Goal: Transaction & Acquisition: Purchase product/service

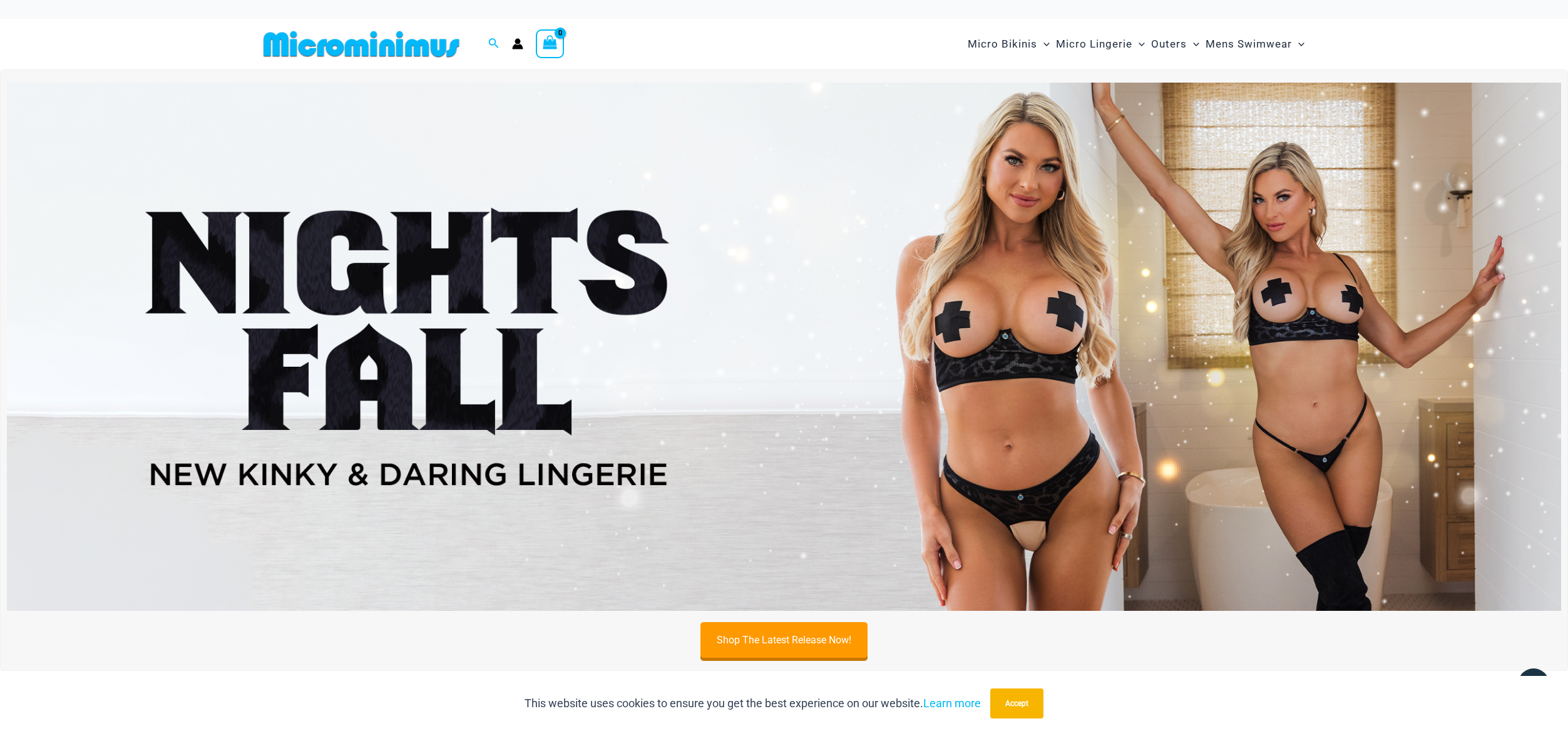
click at [786, 290] on img at bounding box center [784, 346] width 1554 height 528
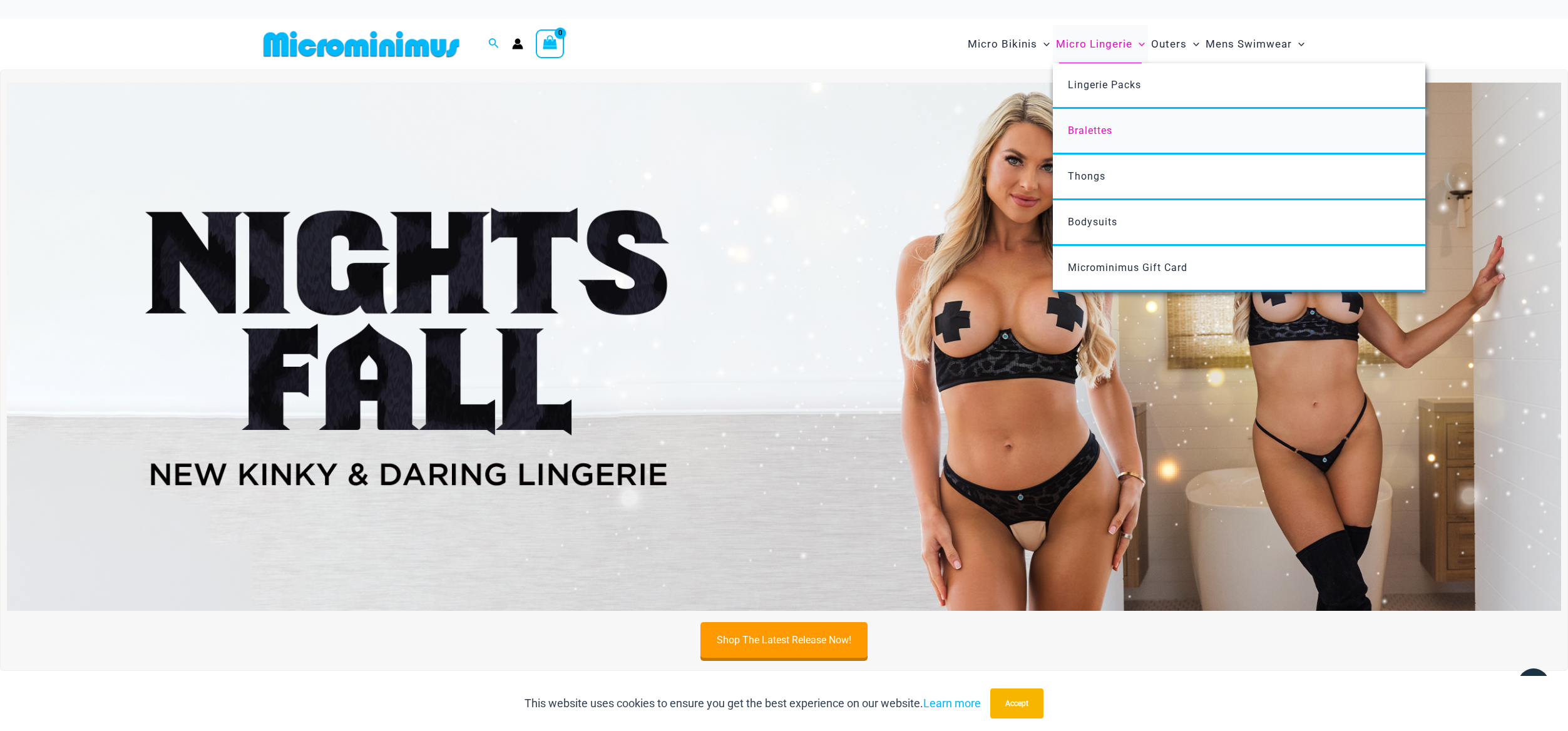
click at [1084, 130] on span "Bralettes" at bounding box center [1090, 130] width 45 height 12
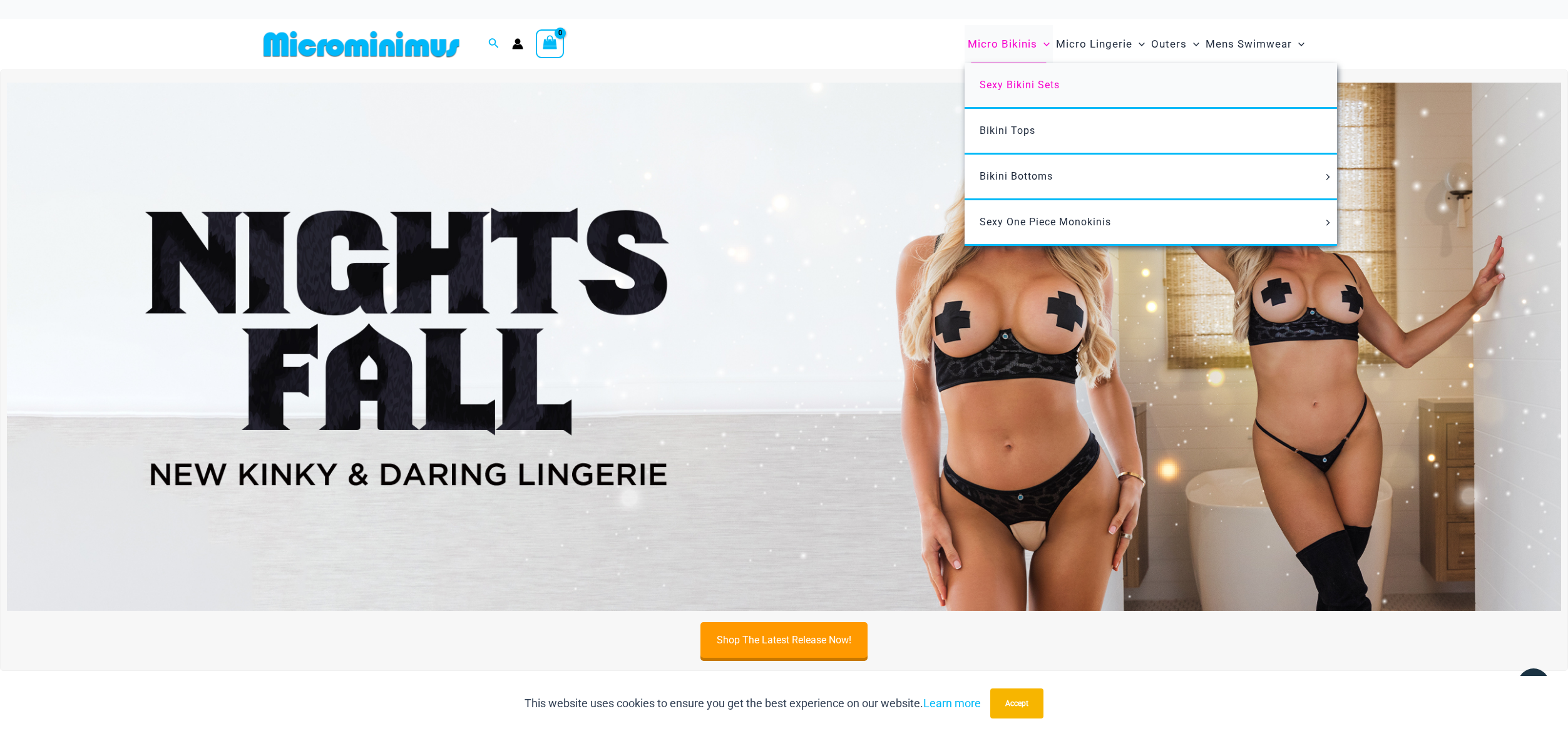
click at [998, 83] on span "Sexy Bikini Sets" at bounding box center [1019, 84] width 80 height 12
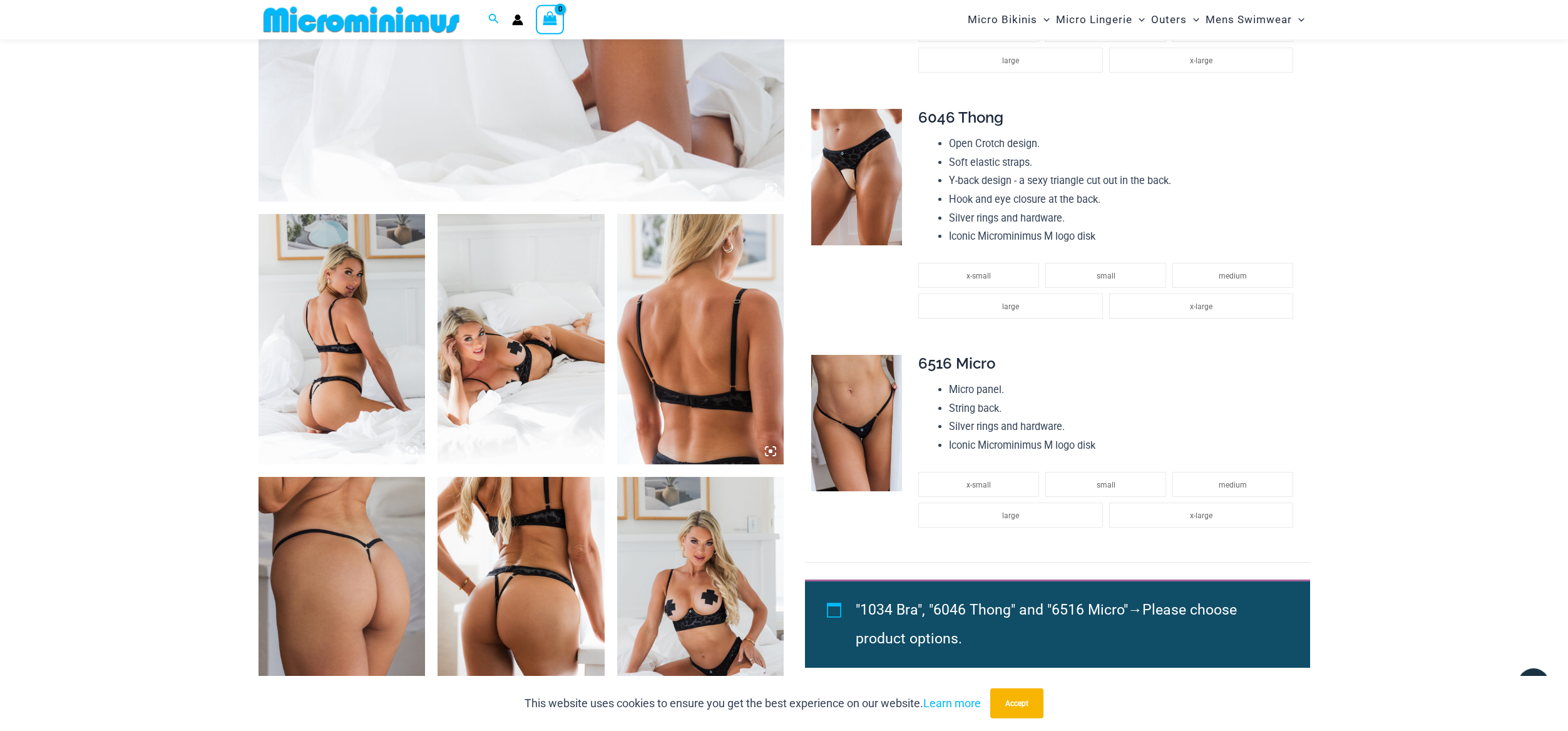
scroll to position [702, 0]
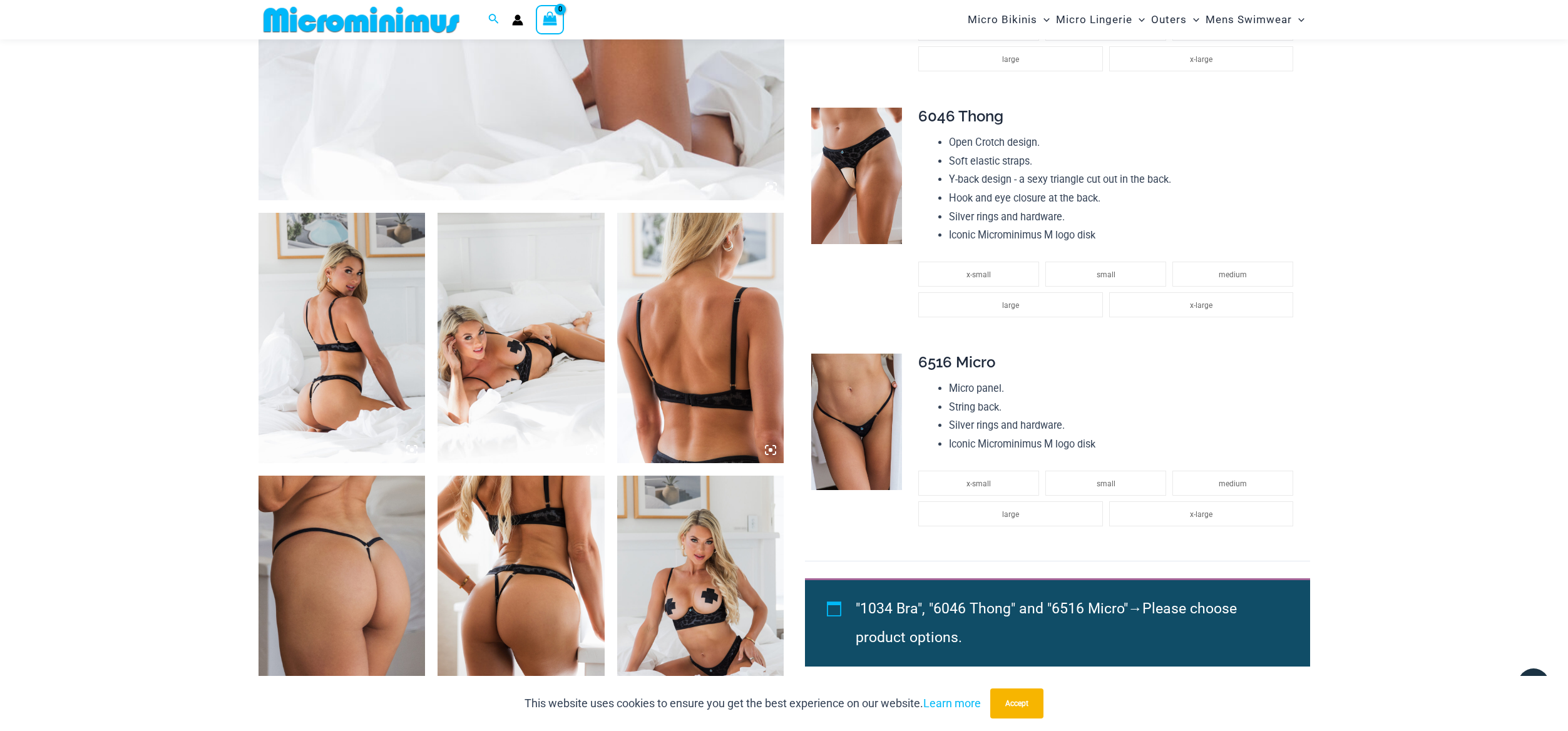
click at [322, 359] on img at bounding box center [341, 338] width 167 height 251
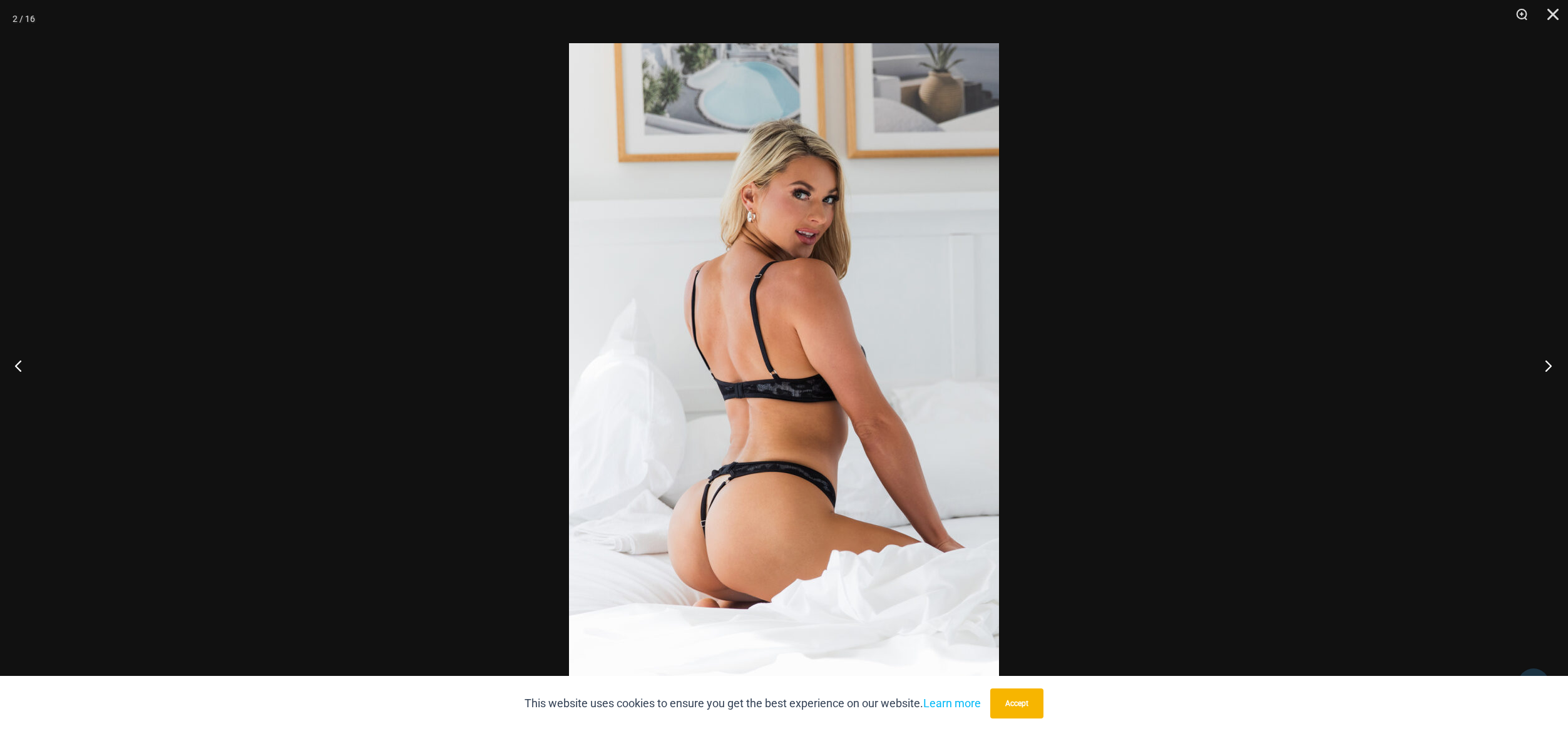
click at [1548, 363] on button "Next" at bounding box center [1545, 366] width 47 height 62
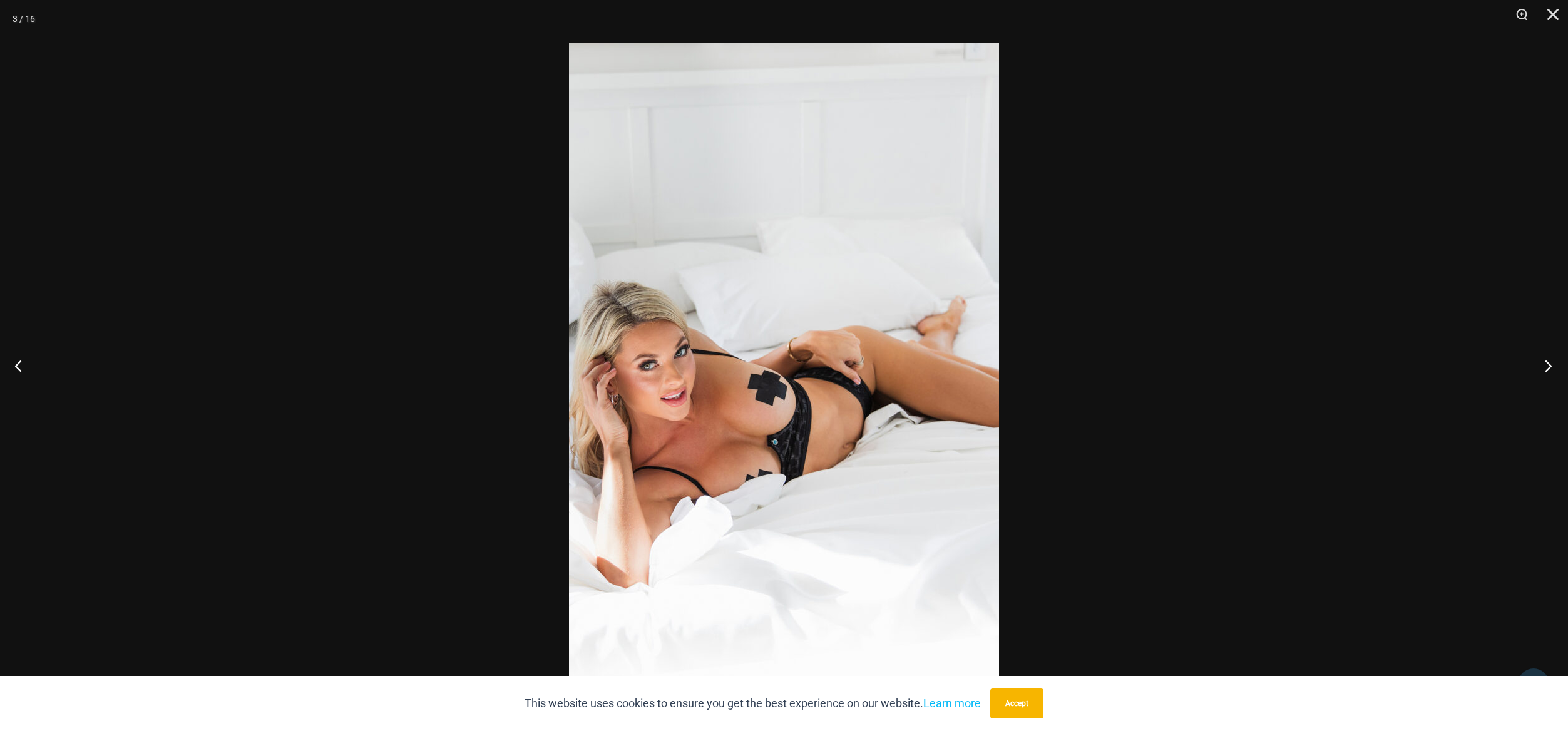
click at [1545, 361] on button "Next" at bounding box center [1545, 366] width 47 height 62
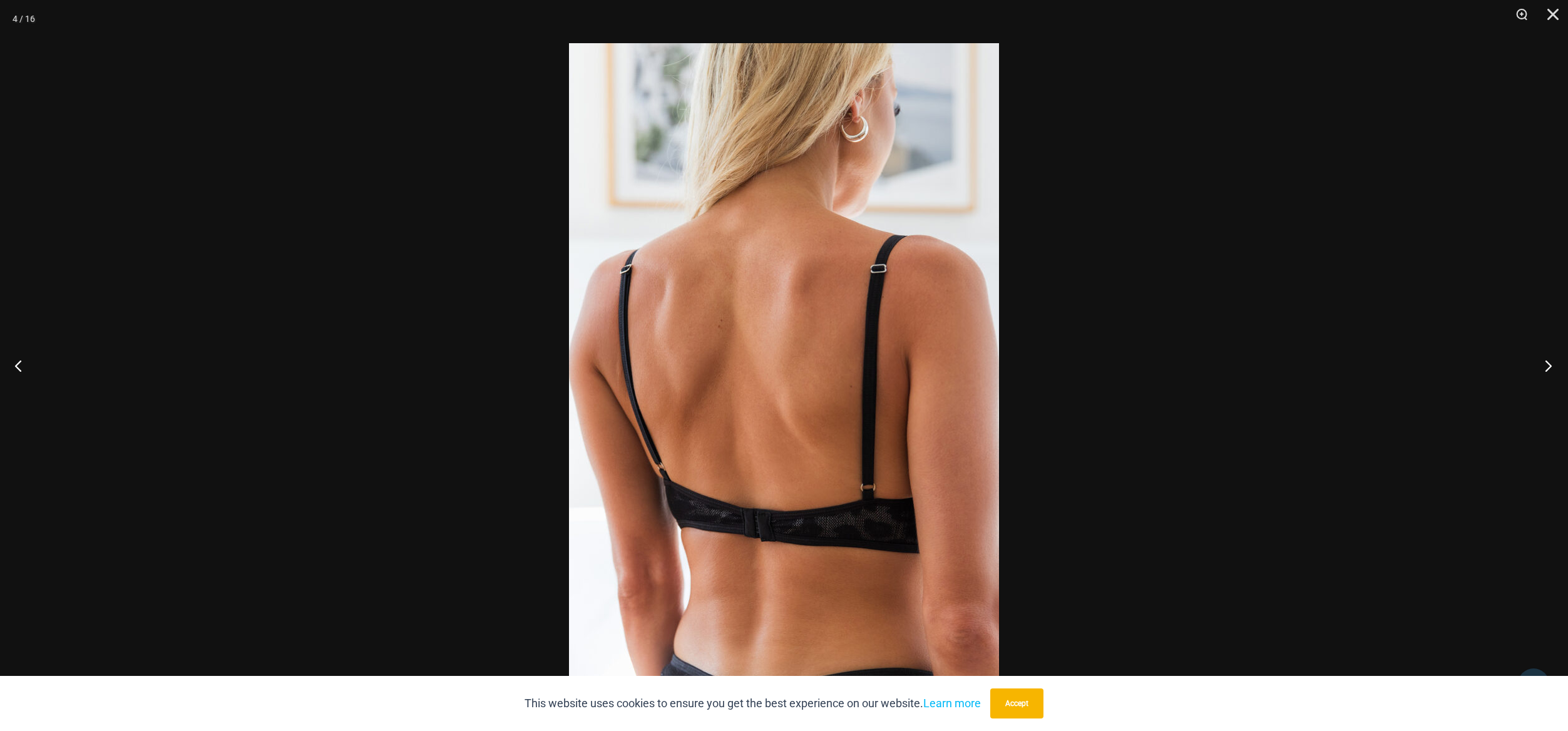
click at [1545, 361] on button "Next" at bounding box center [1545, 366] width 47 height 62
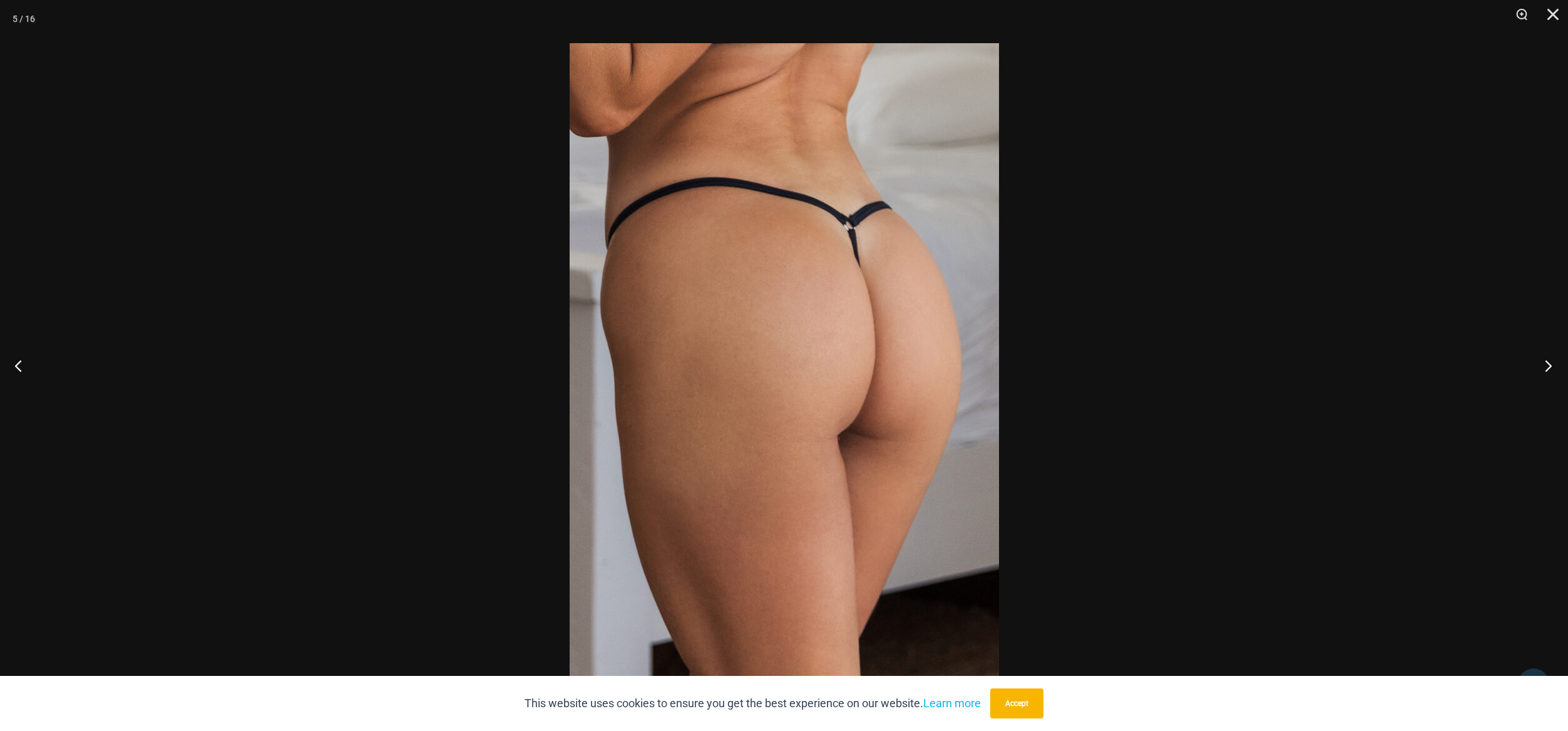
click at [1545, 361] on button "Next" at bounding box center [1545, 366] width 47 height 62
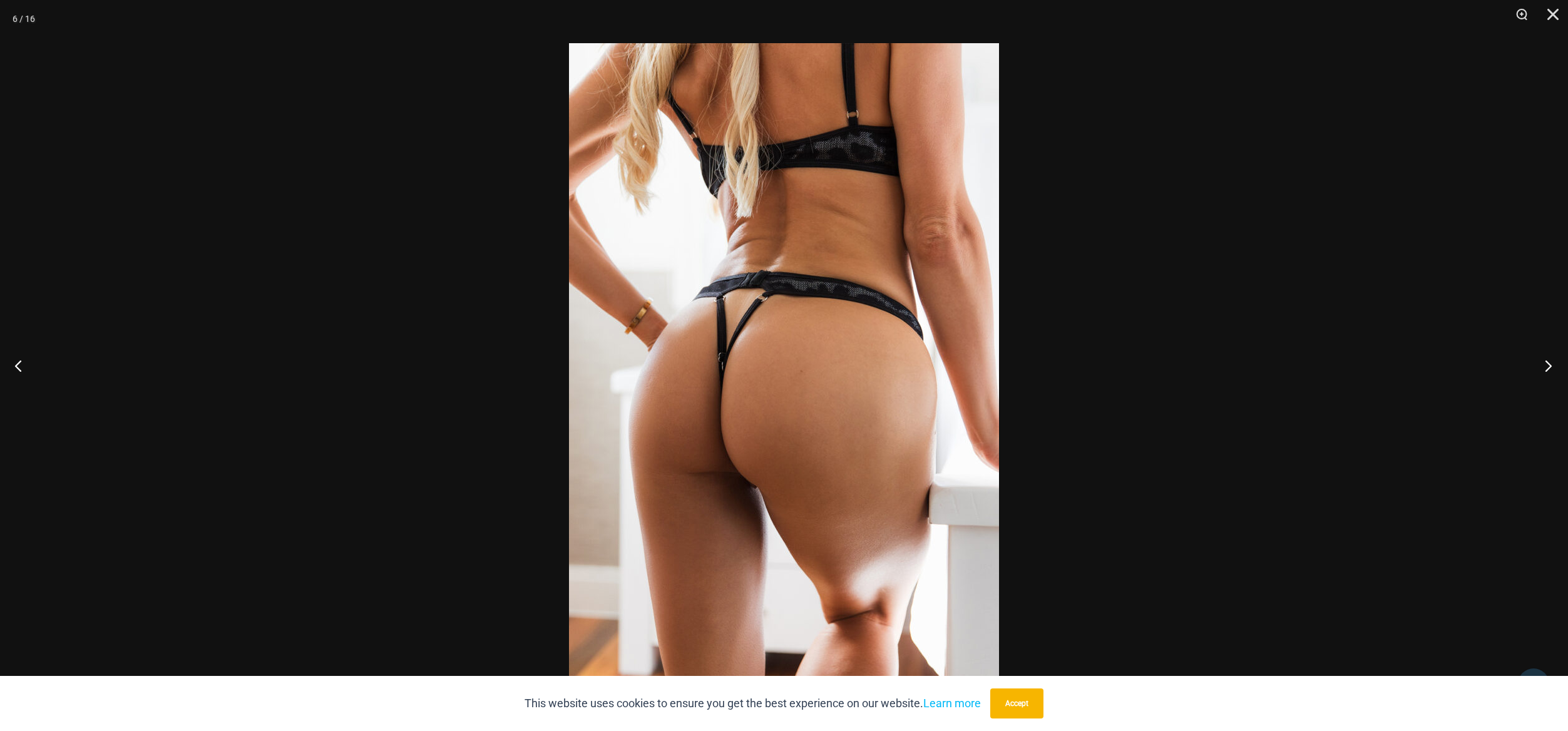
click at [1545, 361] on button "Next" at bounding box center [1545, 366] width 47 height 62
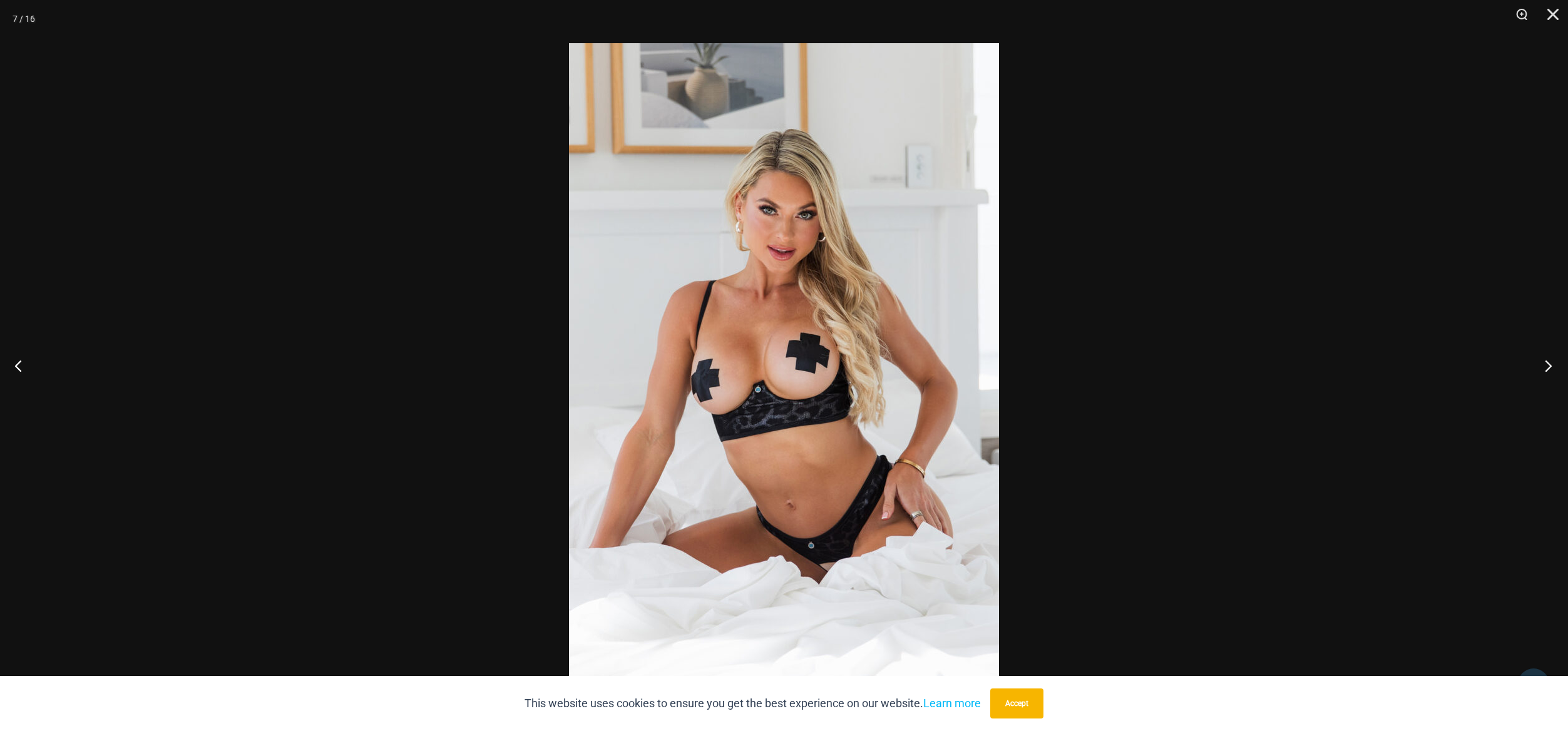
click at [1545, 361] on button "Next" at bounding box center [1545, 366] width 47 height 62
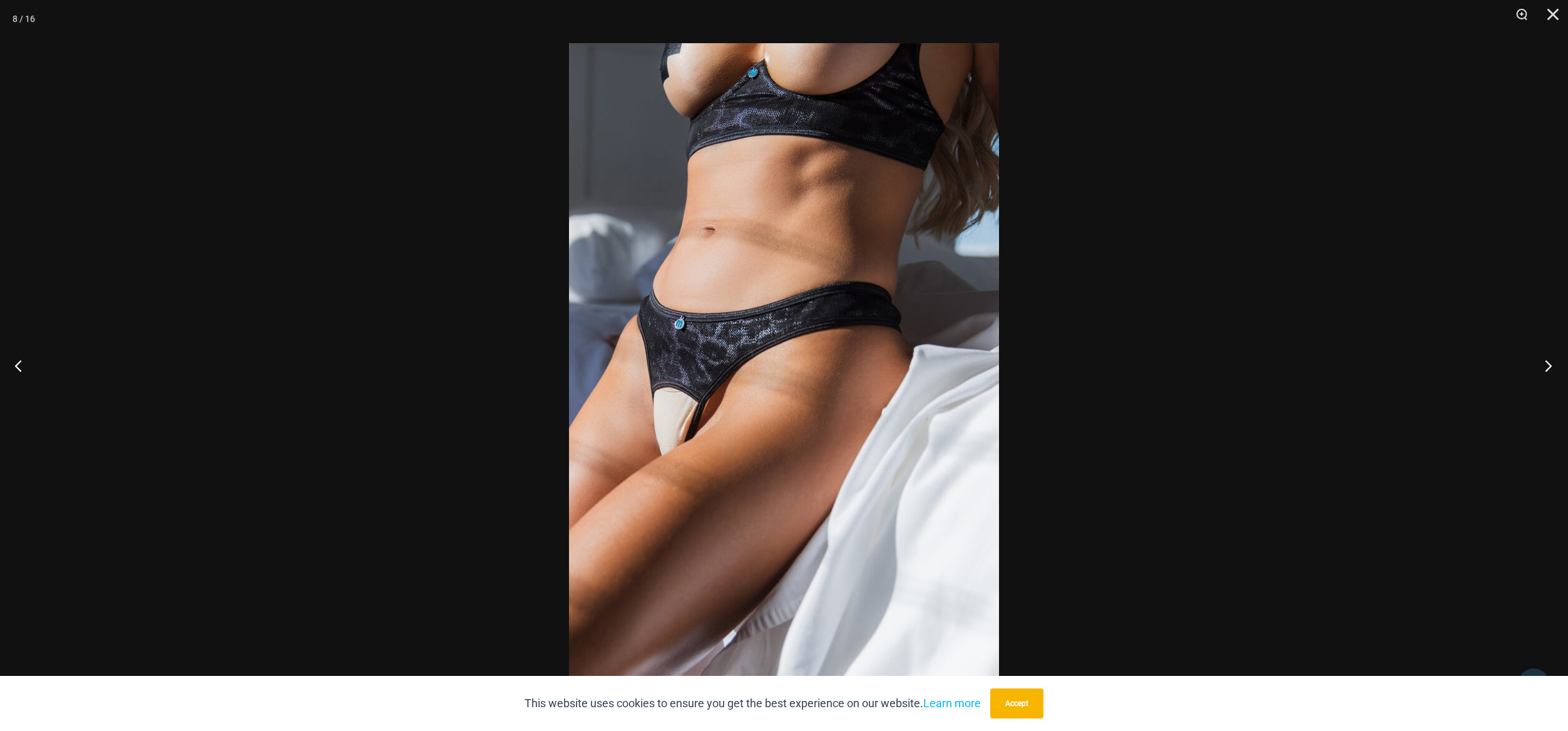
click at [1547, 366] on button "Next" at bounding box center [1545, 366] width 47 height 62
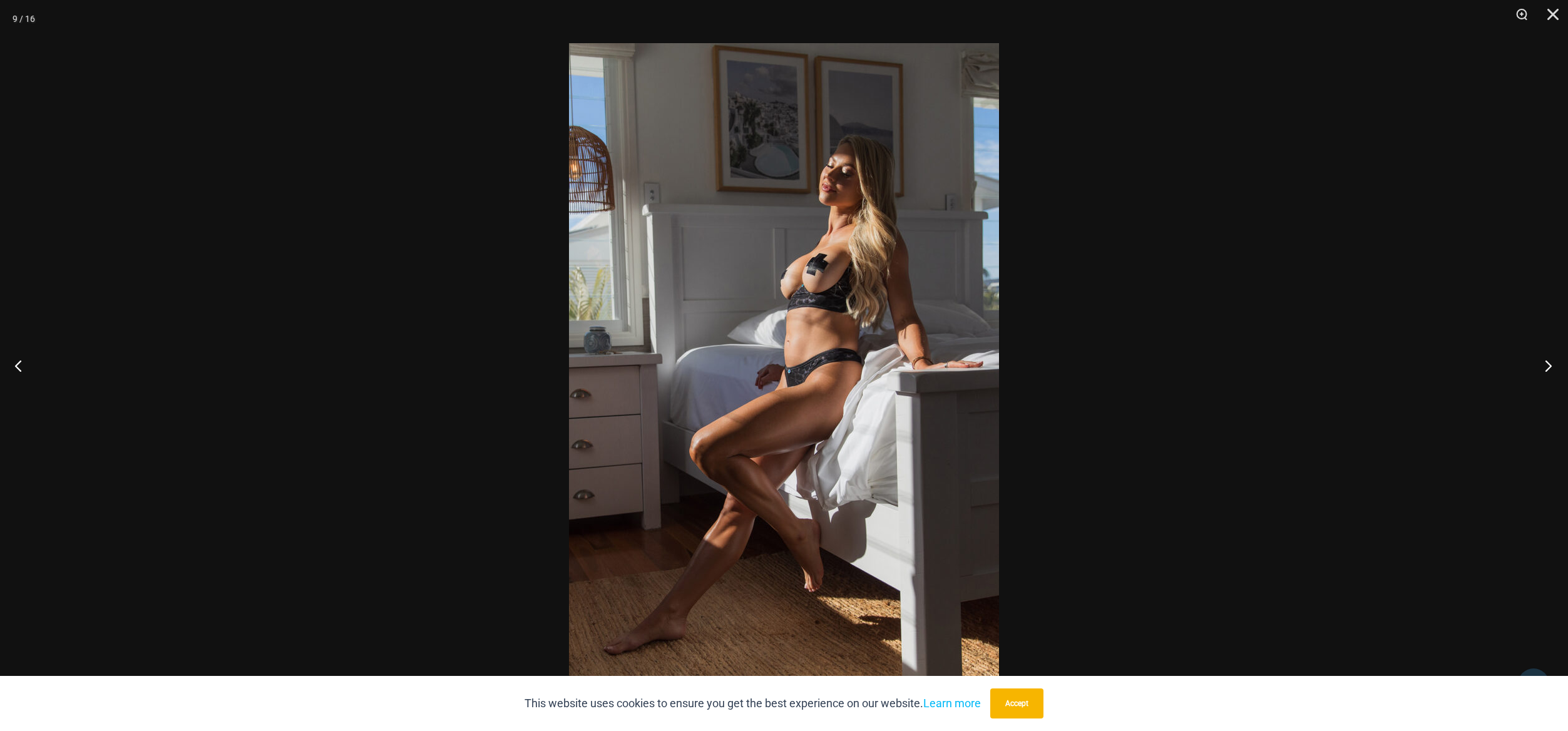
click at [1547, 366] on button "Next" at bounding box center [1545, 366] width 47 height 62
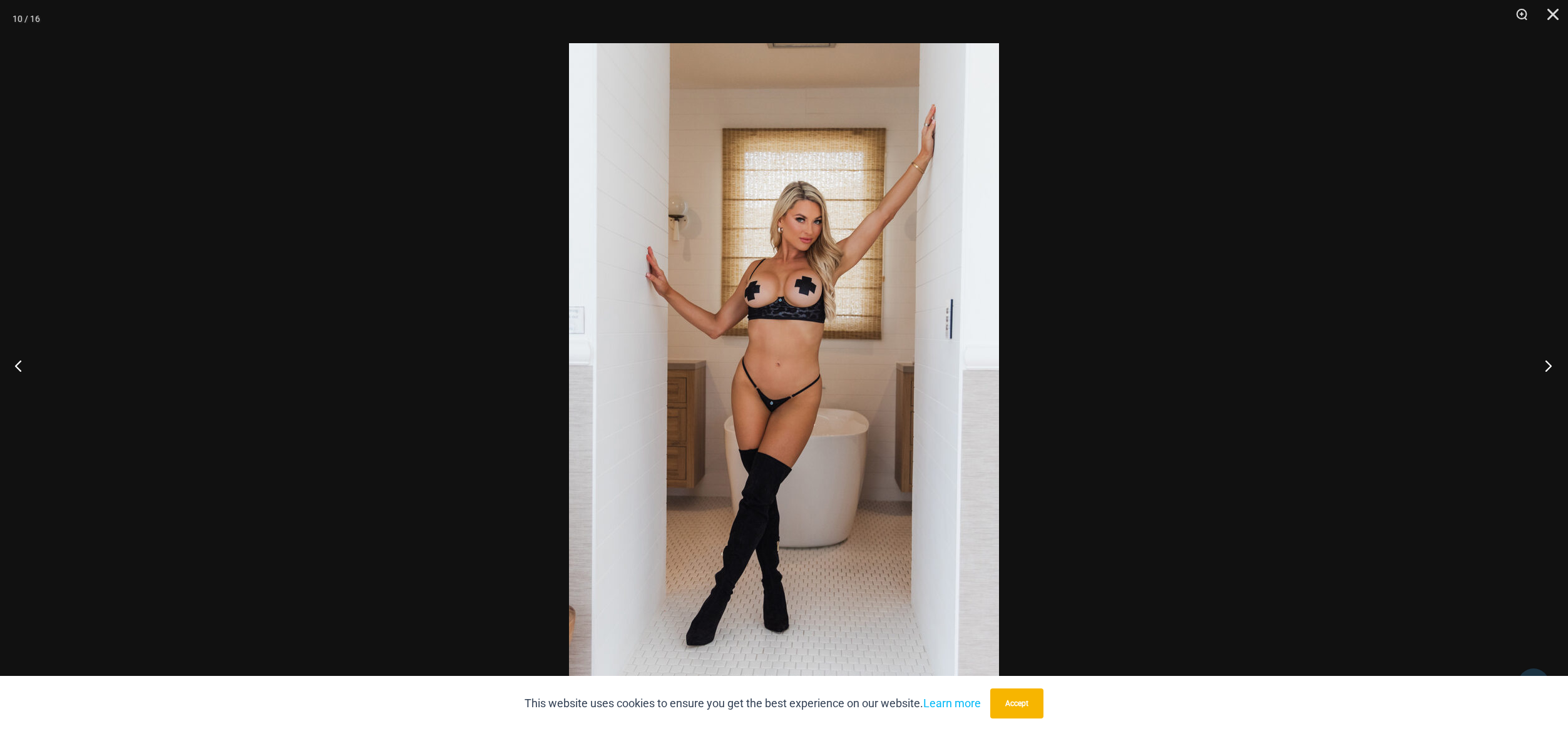
click at [1547, 366] on button "Next" at bounding box center [1545, 366] width 47 height 62
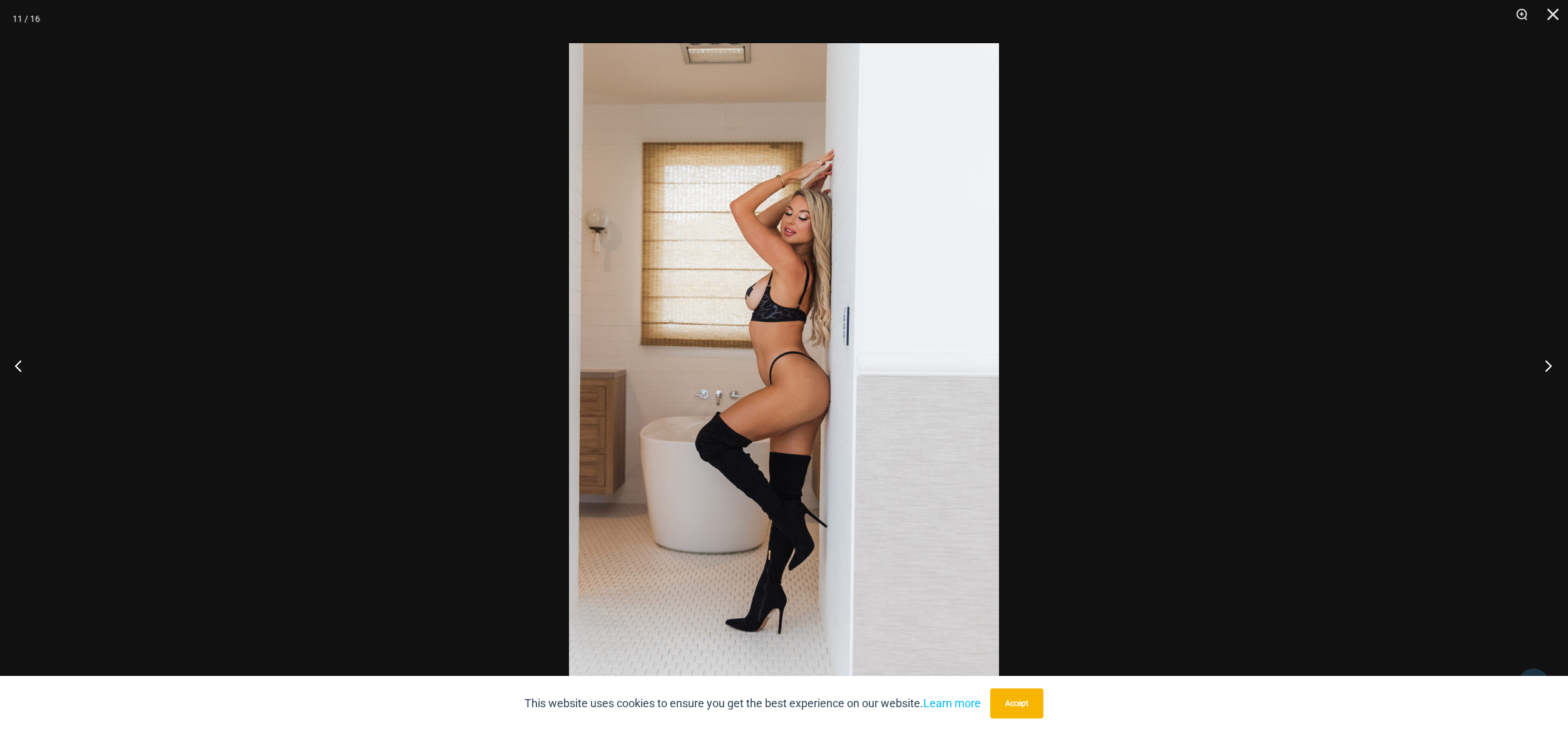
click at [1547, 366] on button "Next" at bounding box center [1545, 366] width 47 height 62
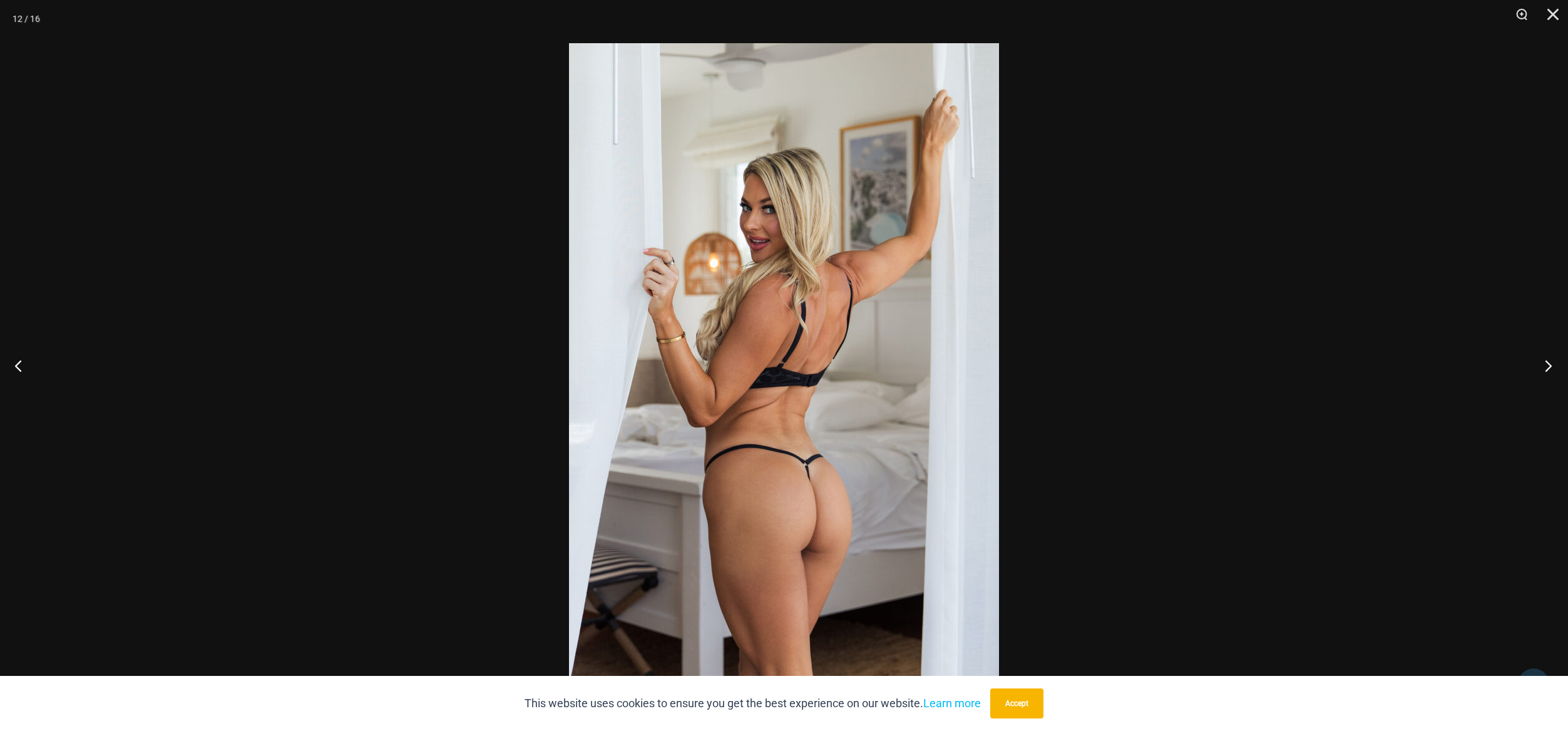
click at [1547, 366] on button "Next" at bounding box center [1545, 366] width 47 height 62
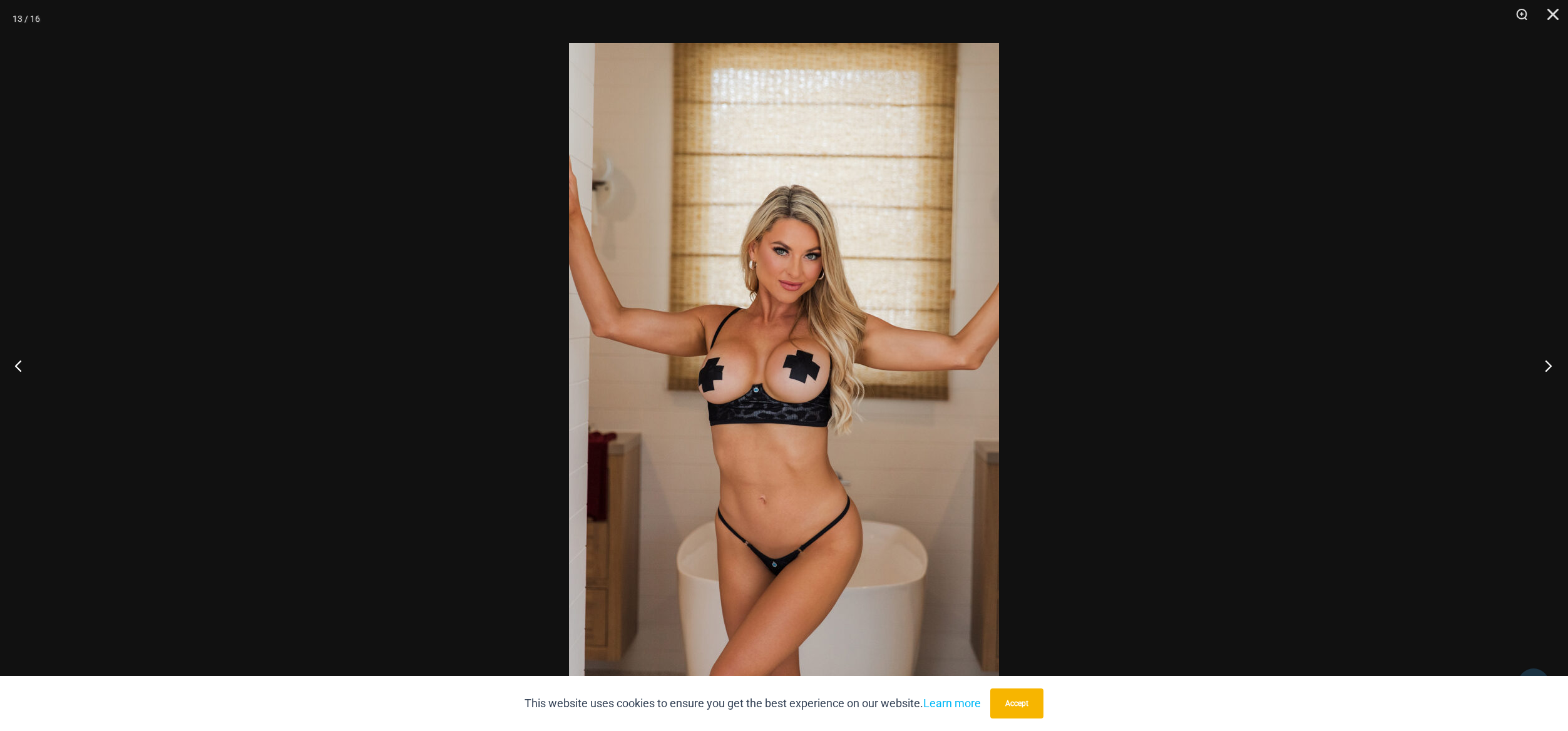
click at [1547, 366] on button "Next" at bounding box center [1545, 366] width 47 height 62
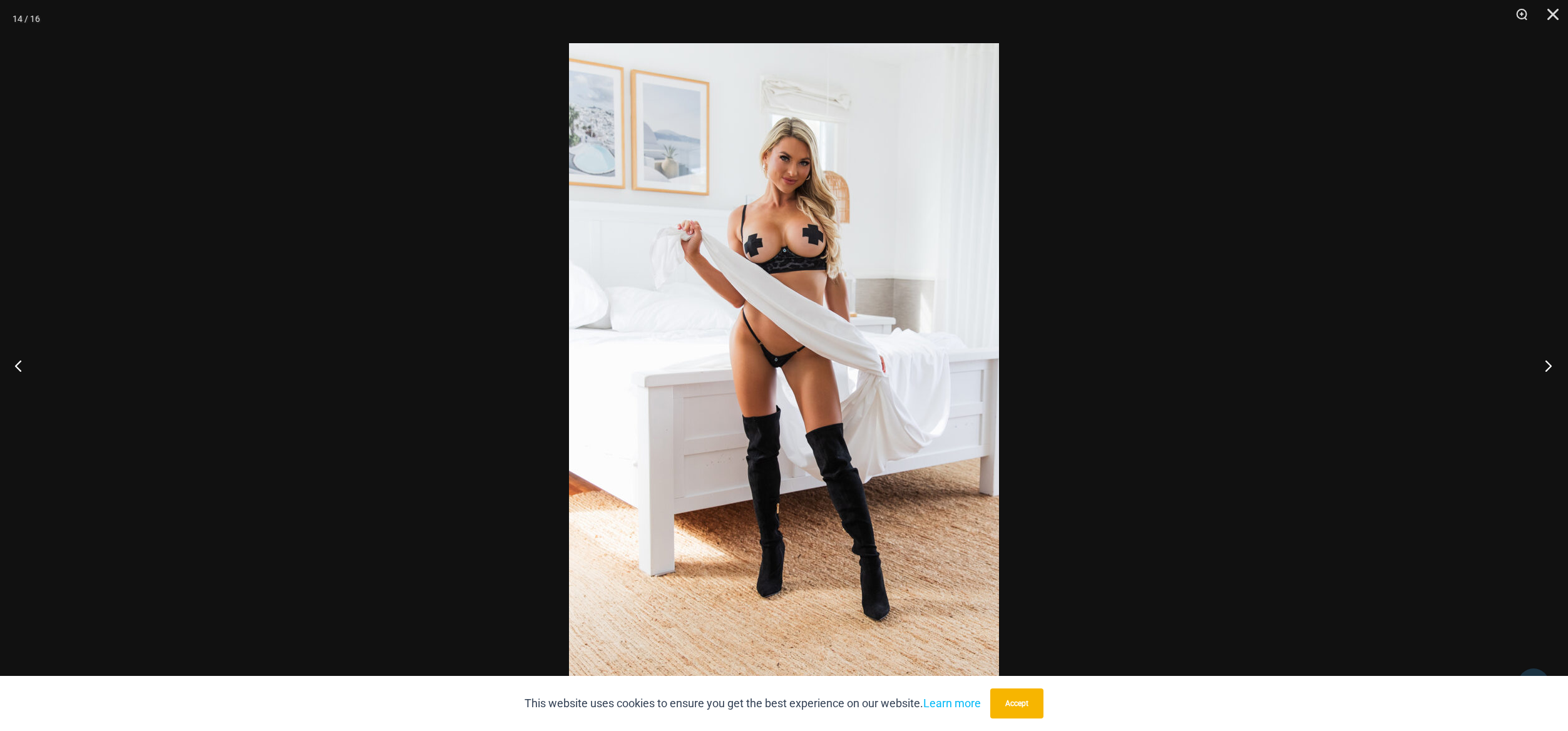
click at [1547, 366] on button "Next" at bounding box center [1545, 366] width 47 height 62
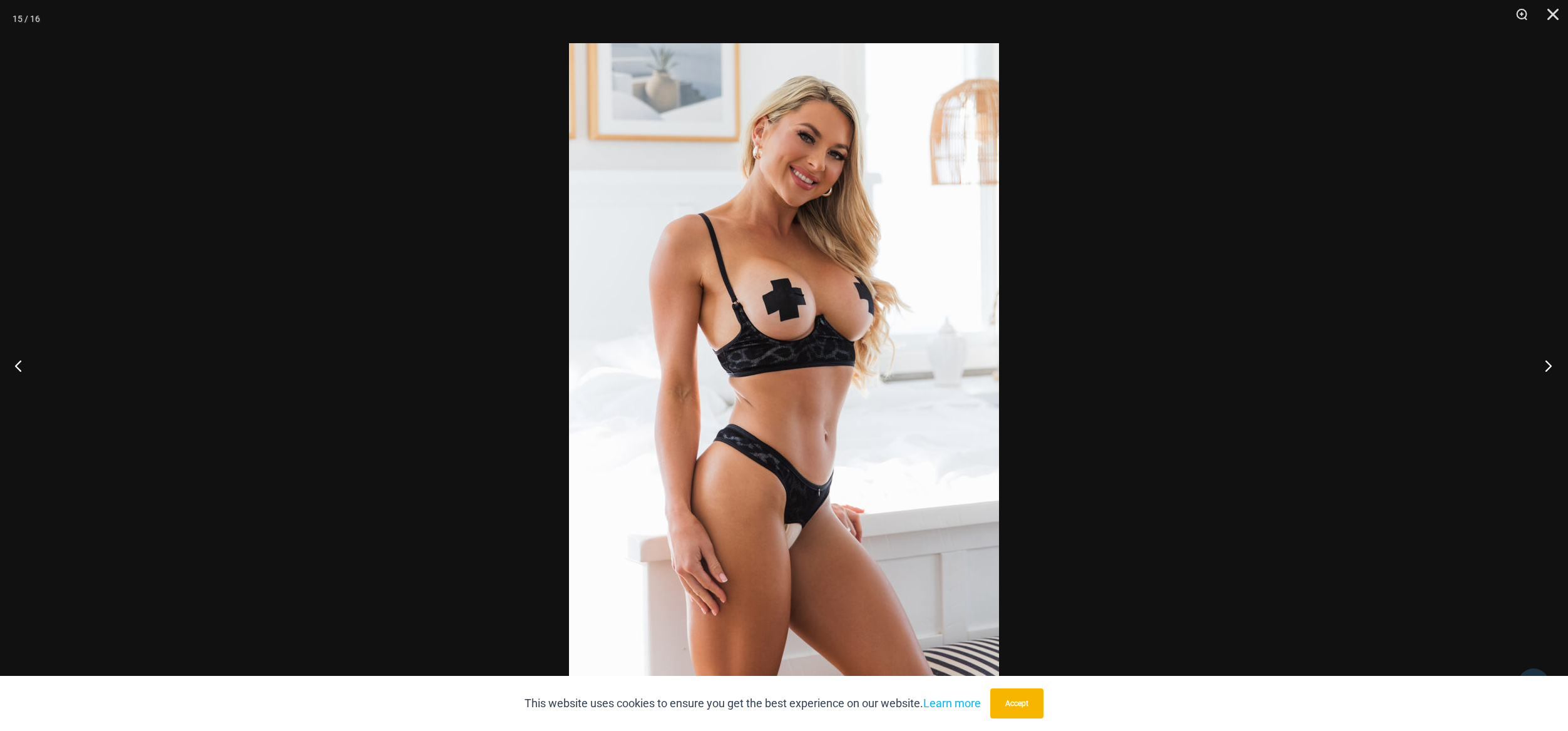
click at [1547, 366] on button "Next" at bounding box center [1545, 366] width 47 height 62
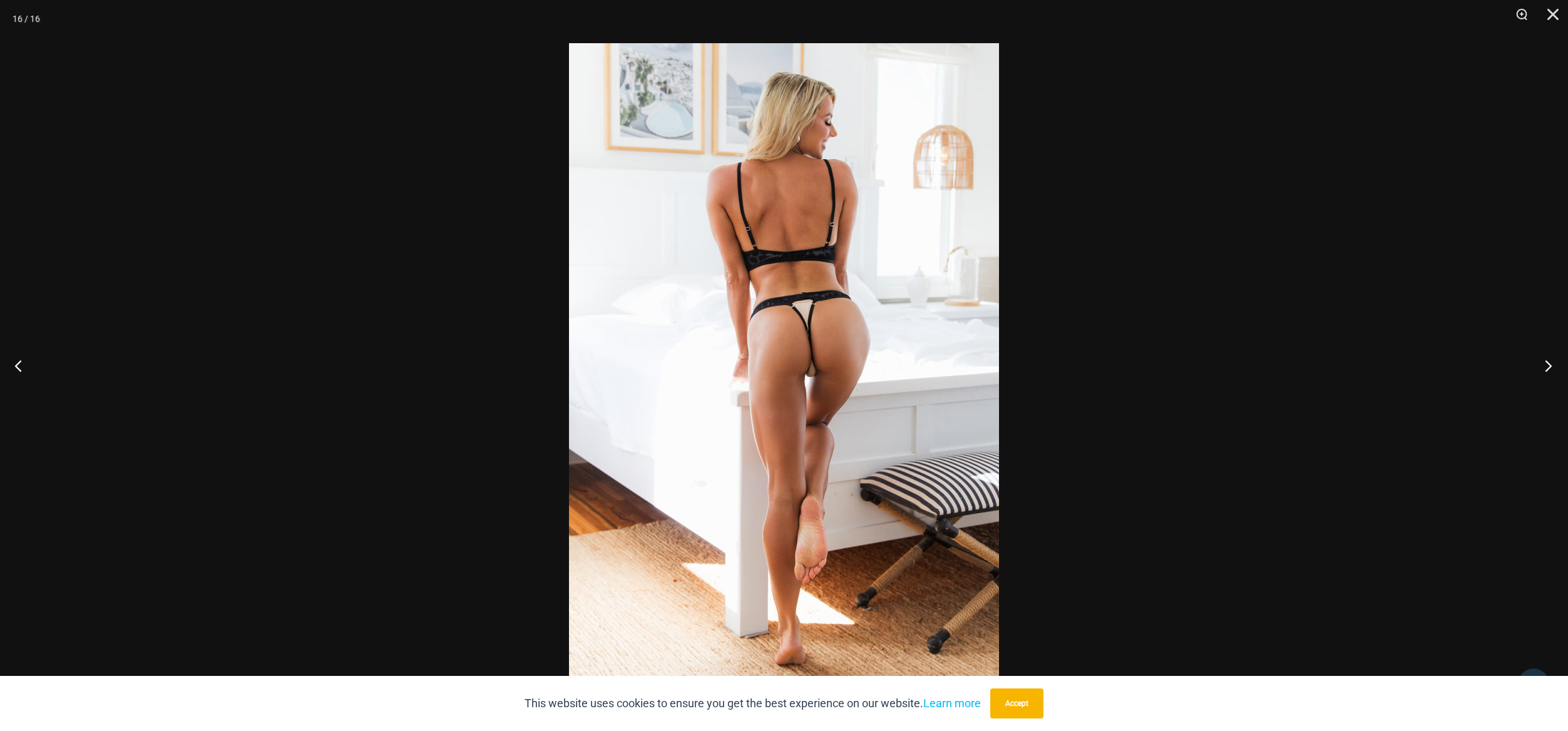
click at [1547, 366] on button "Next" at bounding box center [1545, 366] width 47 height 62
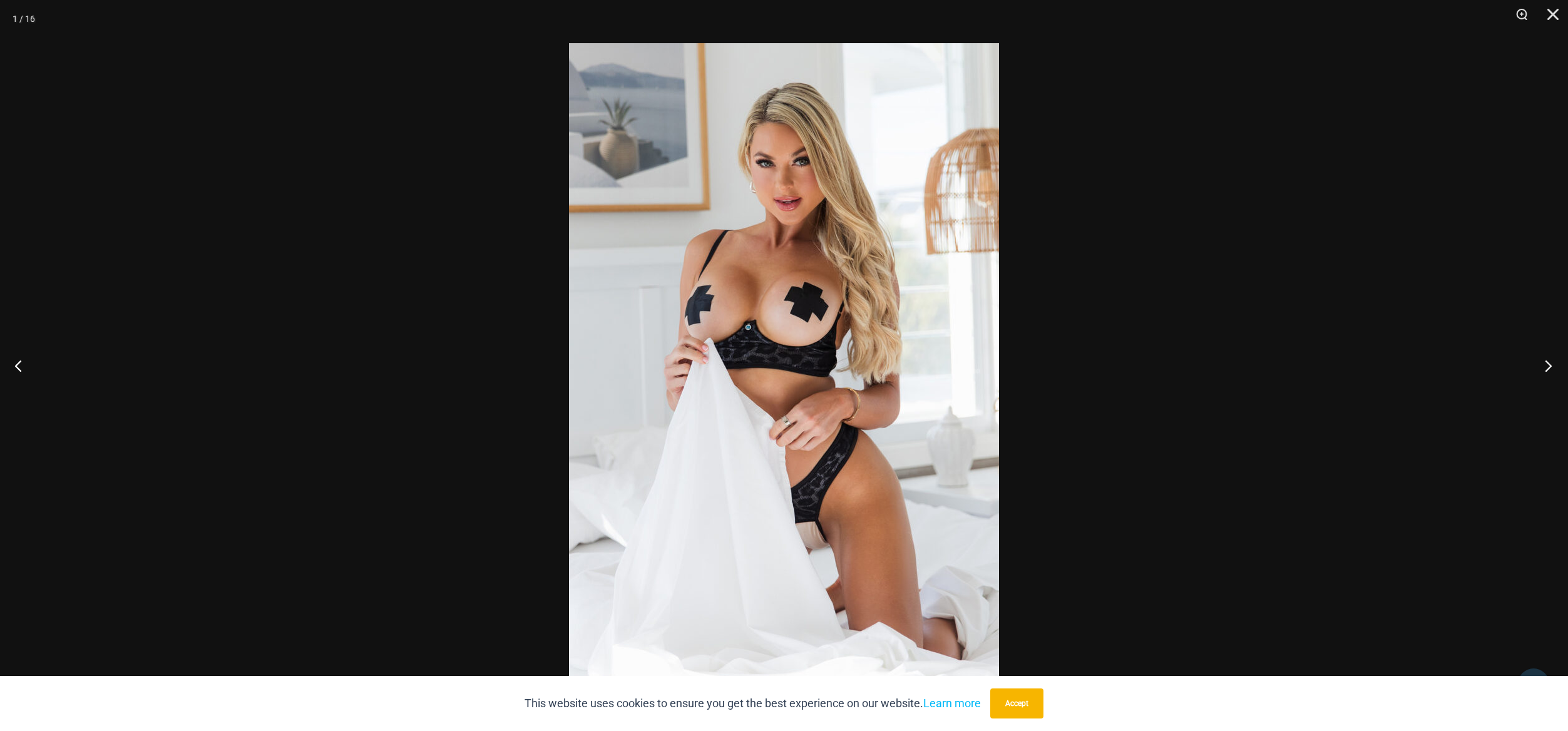
click at [1547, 366] on button "Next" at bounding box center [1545, 366] width 47 height 62
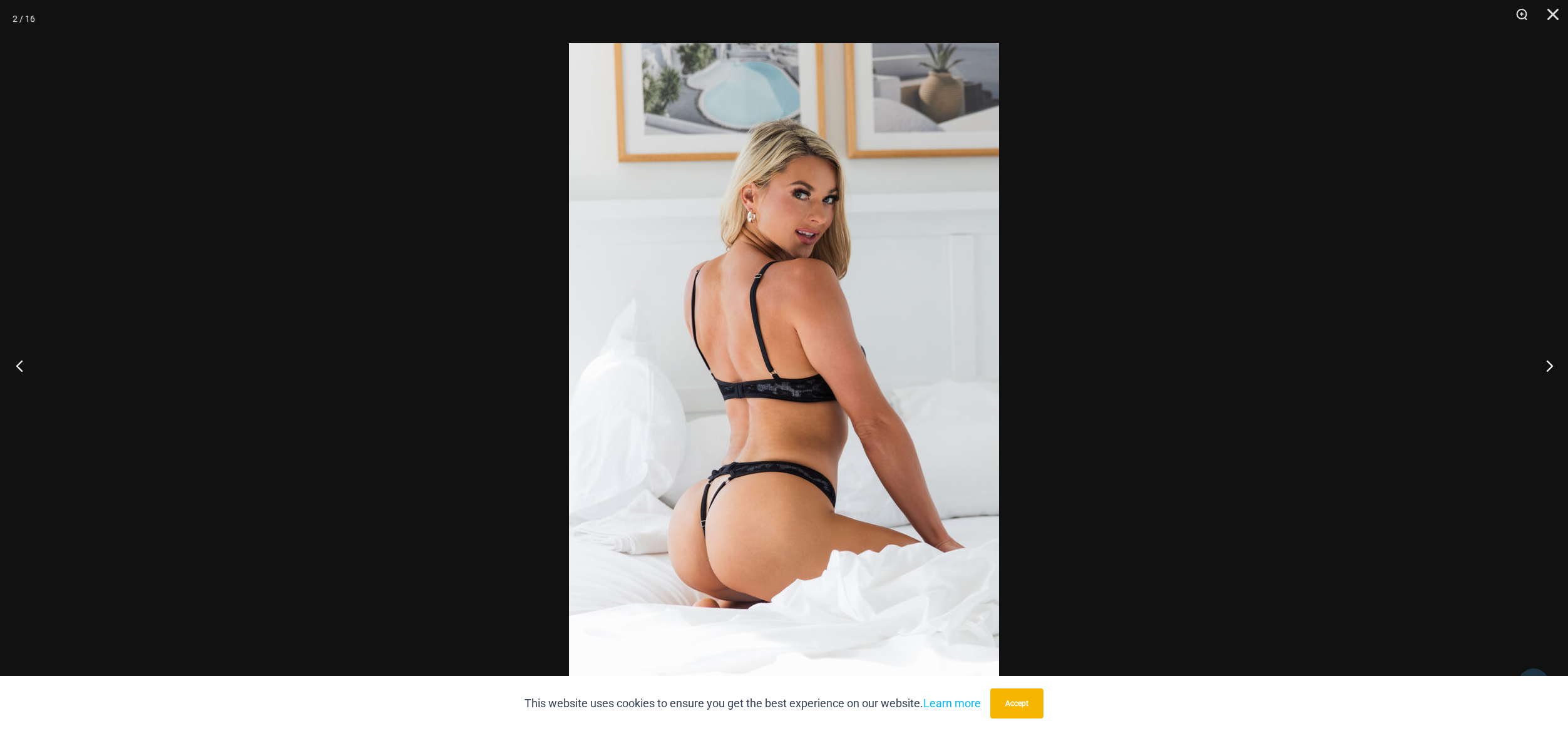
click at [32, 363] on button "Previous" at bounding box center [23, 366] width 47 height 62
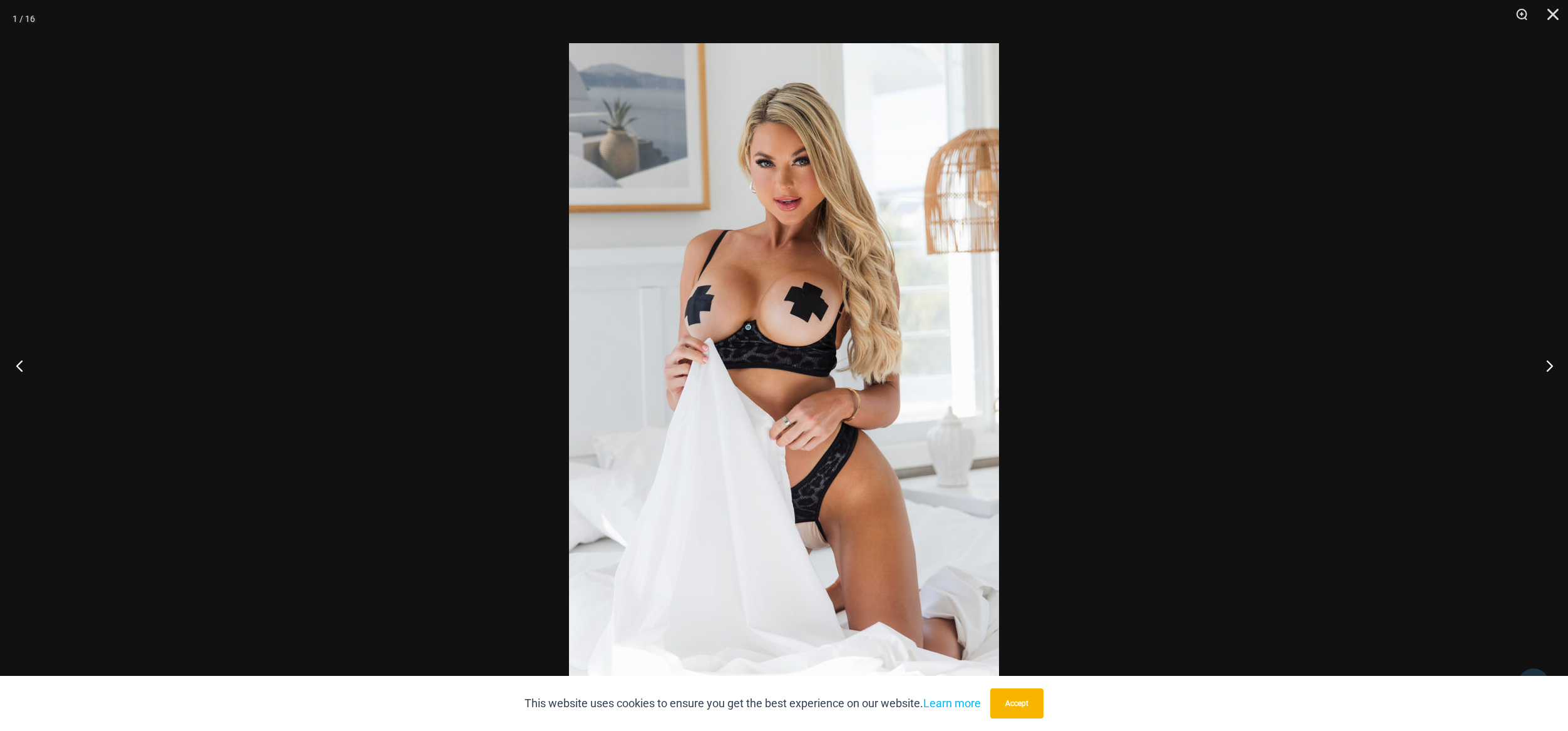
click at [31, 363] on button "Previous" at bounding box center [23, 366] width 47 height 62
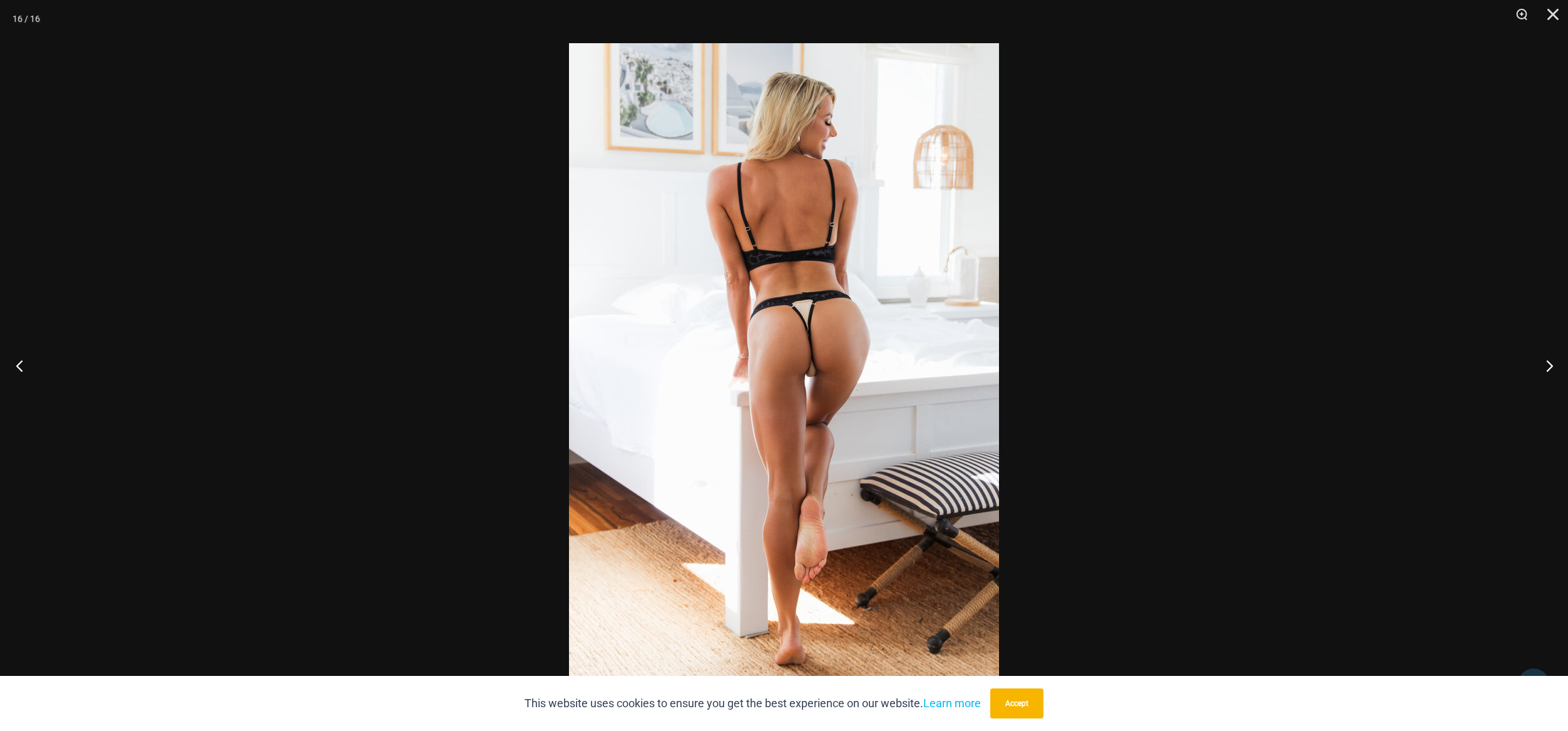
click at [31, 363] on button "Previous" at bounding box center [23, 366] width 47 height 62
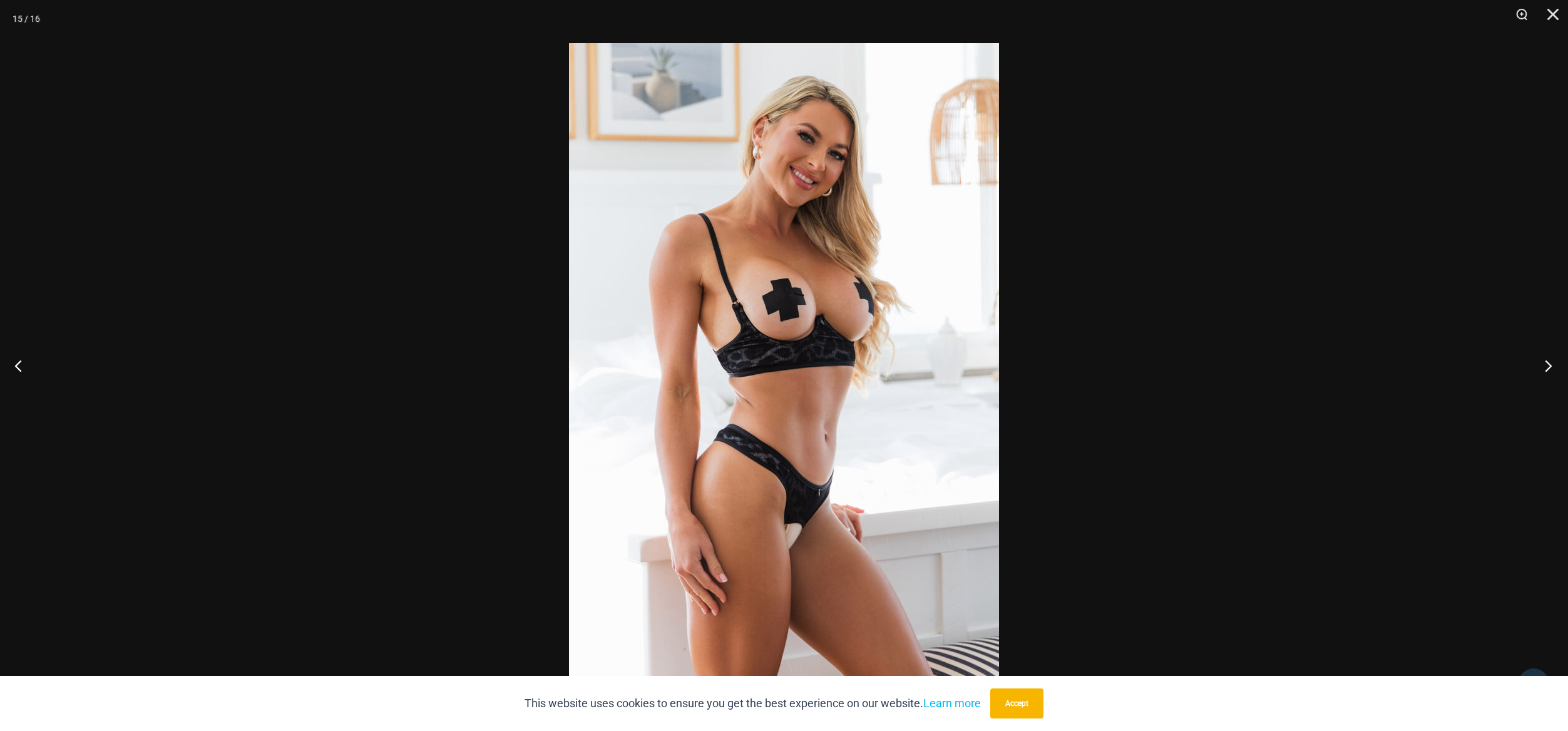
click at [1549, 363] on button "Next" at bounding box center [1545, 366] width 47 height 62
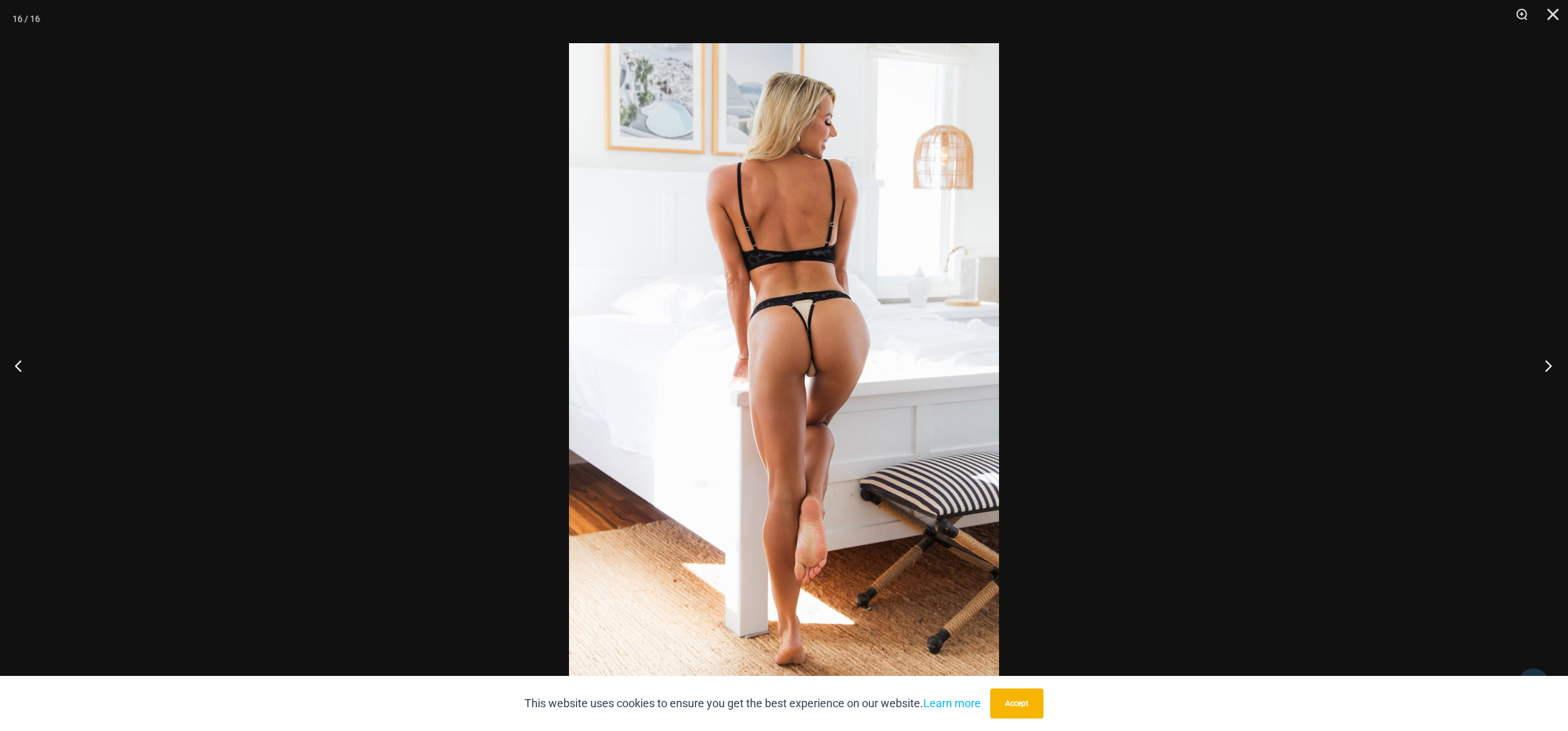
click at [1549, 363] on button "Next" at bounding box center [1545, 366] width 47 height 62
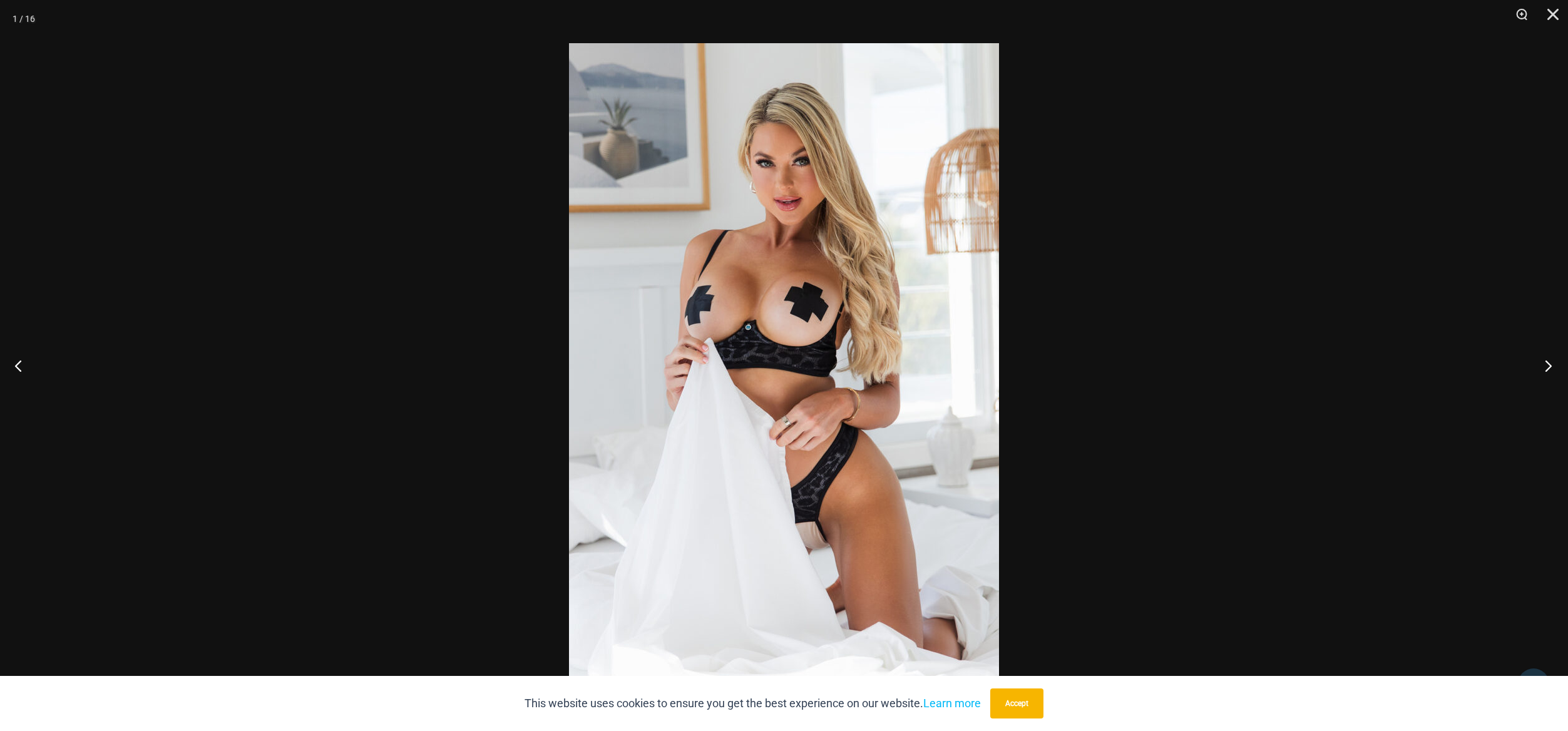
click at [1549, 363] on button "Next" at bounding box center [1545, 366] width 47 height 62
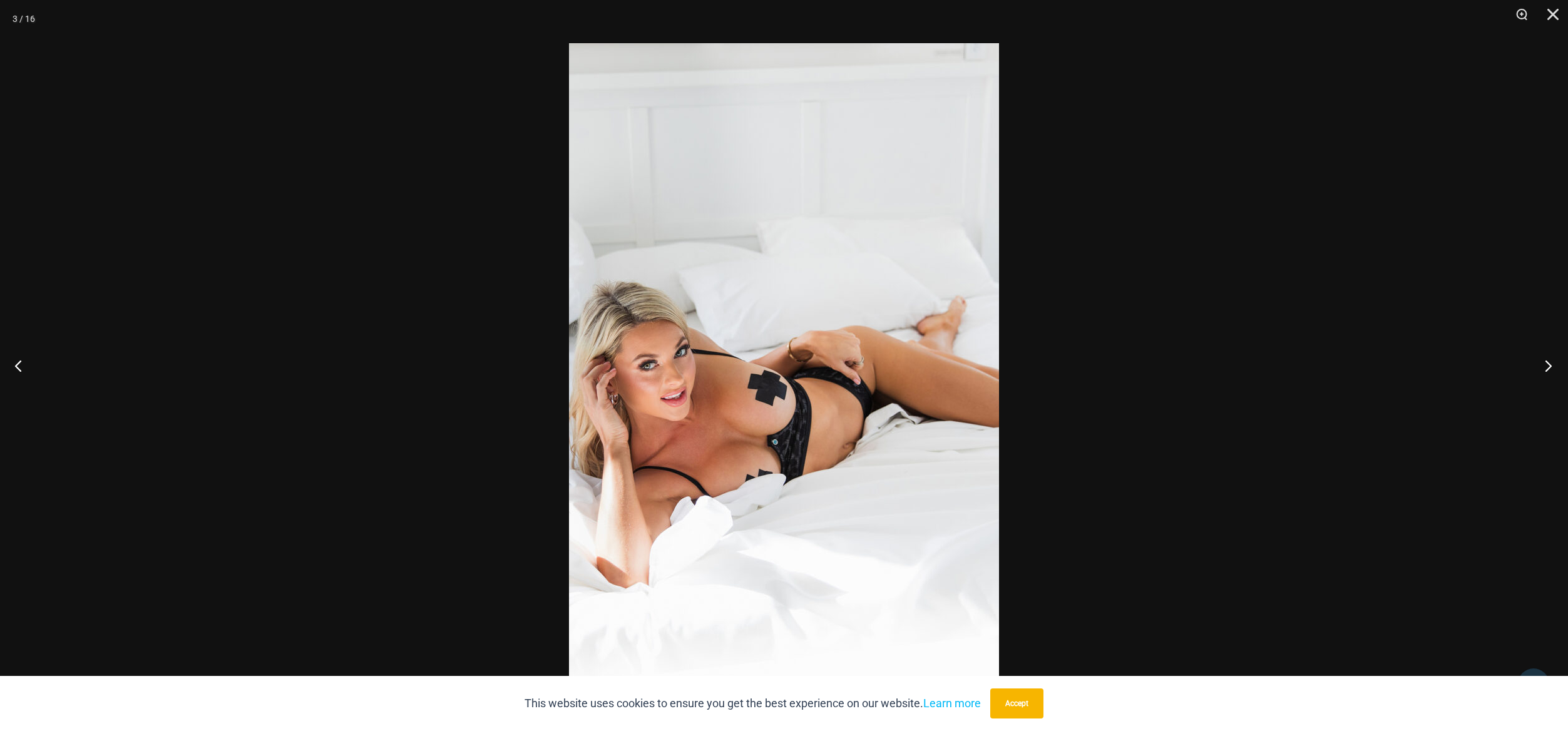
click at [1549, 363] on button "Next" at bounding box center [1545, 366] width 47 height 62
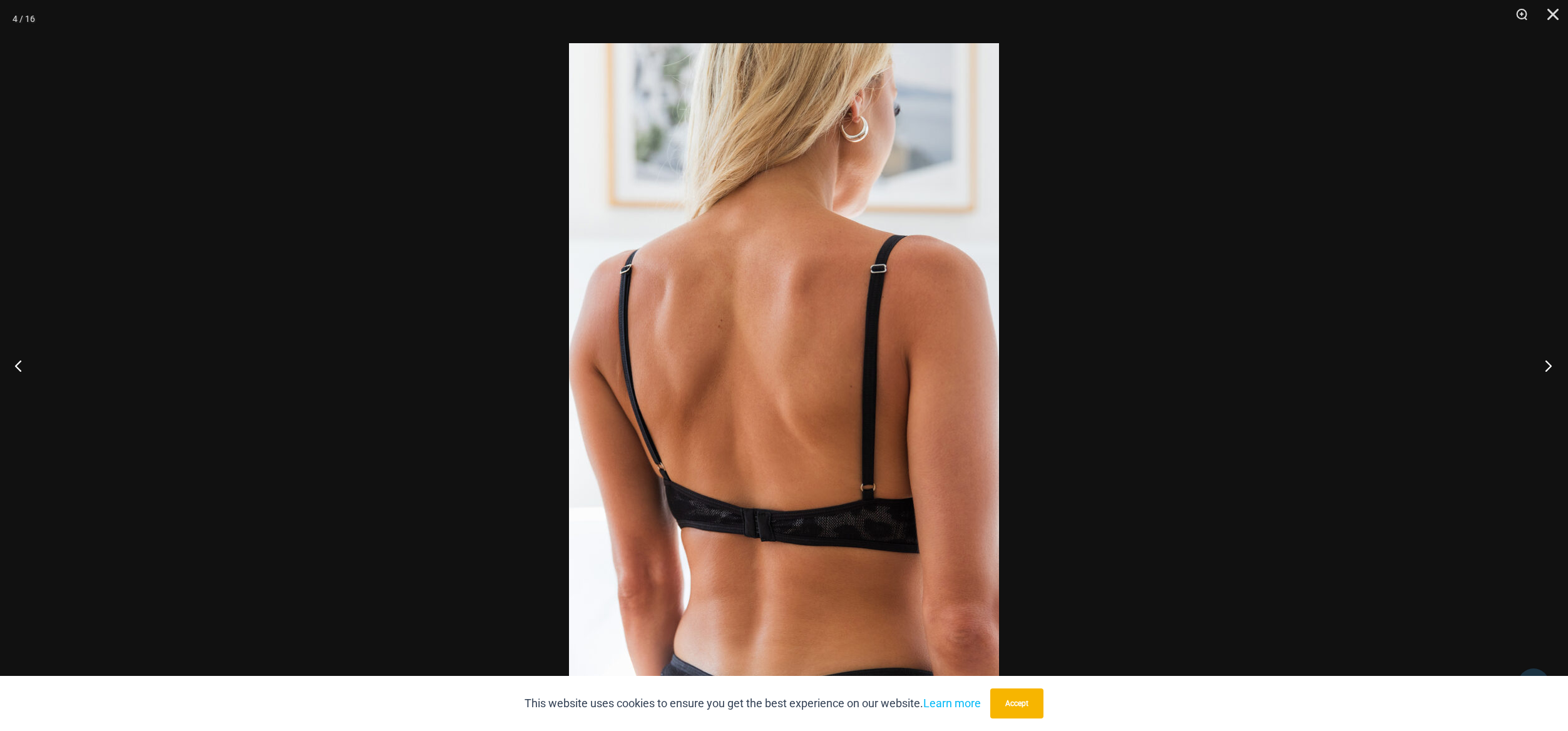
click at [1549, 363] on button "Next" at bounding box center [1545, 366] width 47 height 62
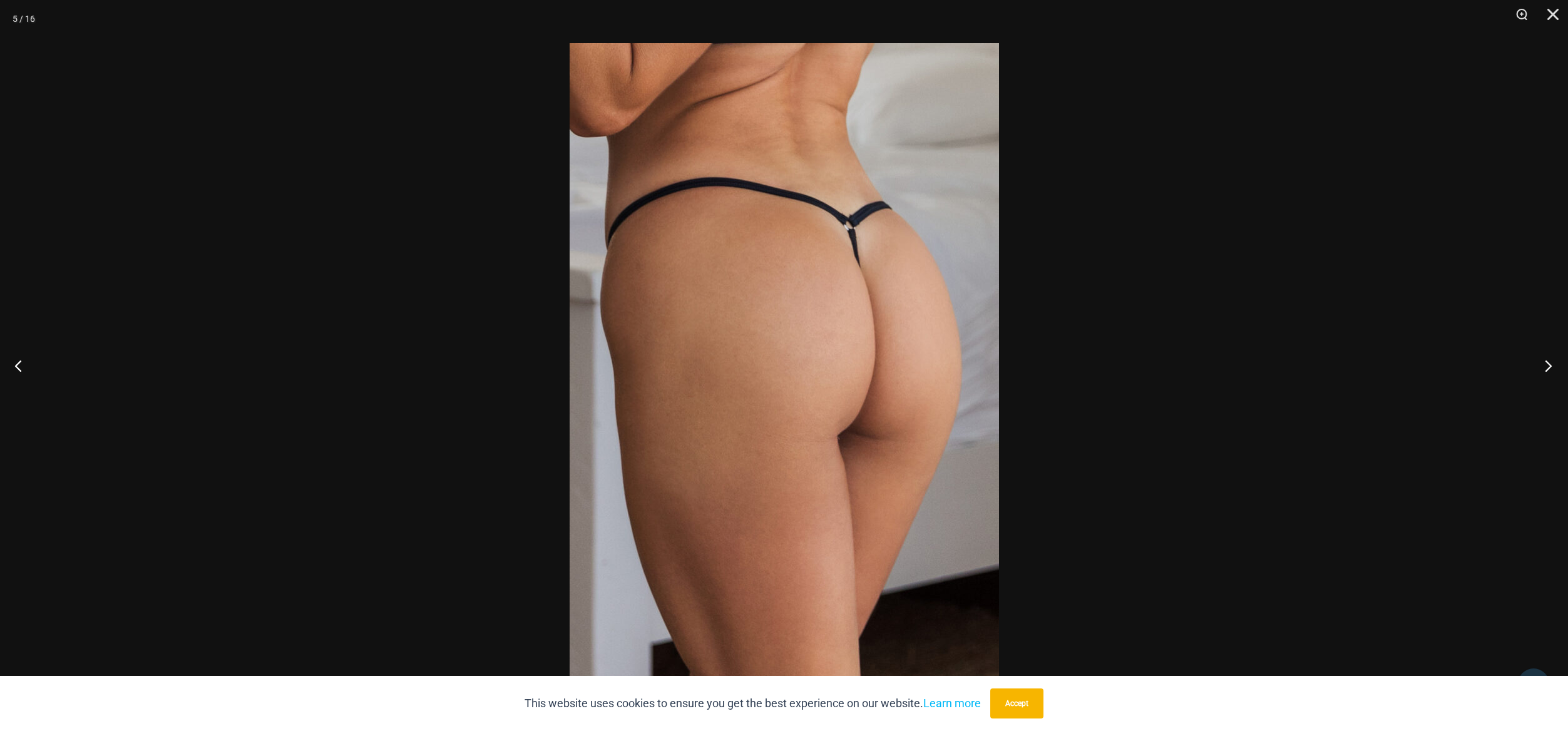
click at [1549, 363] on button "Next" at bounding box center [1545, 366] width 47 height 62
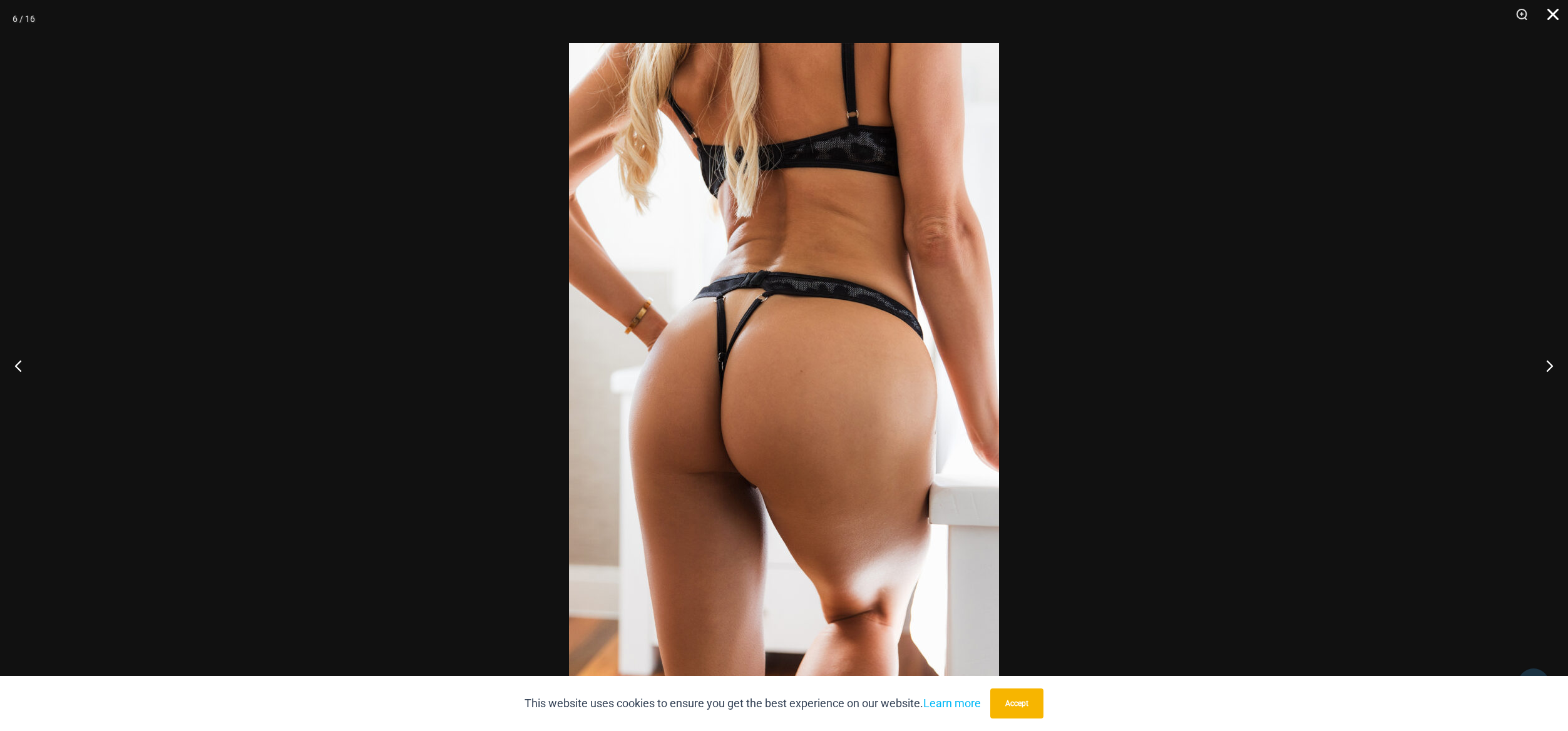
click at [1550, 17] on button "Close" at bounding box center [1548, 18] width 31 height 38
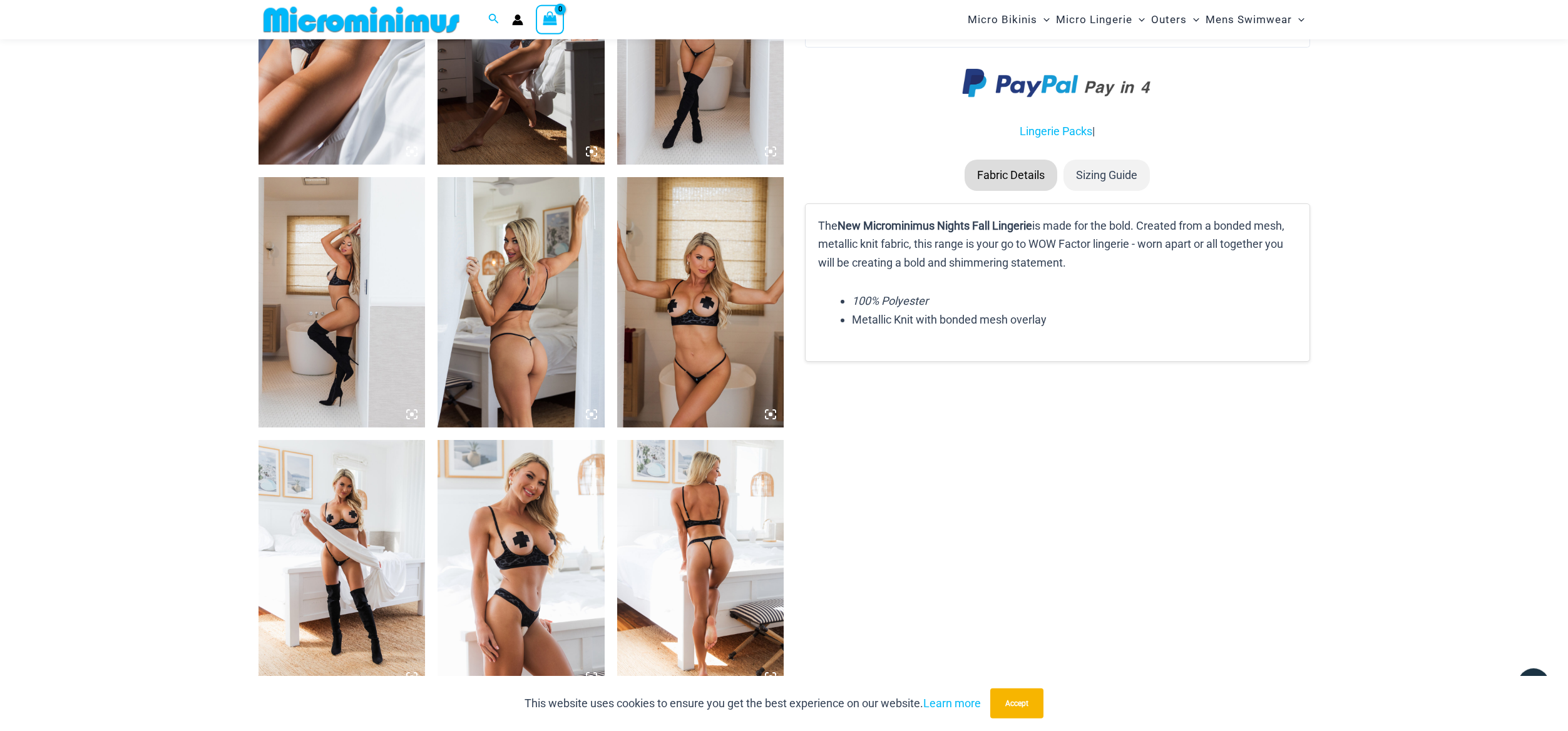
scroll to position [1202, 0]
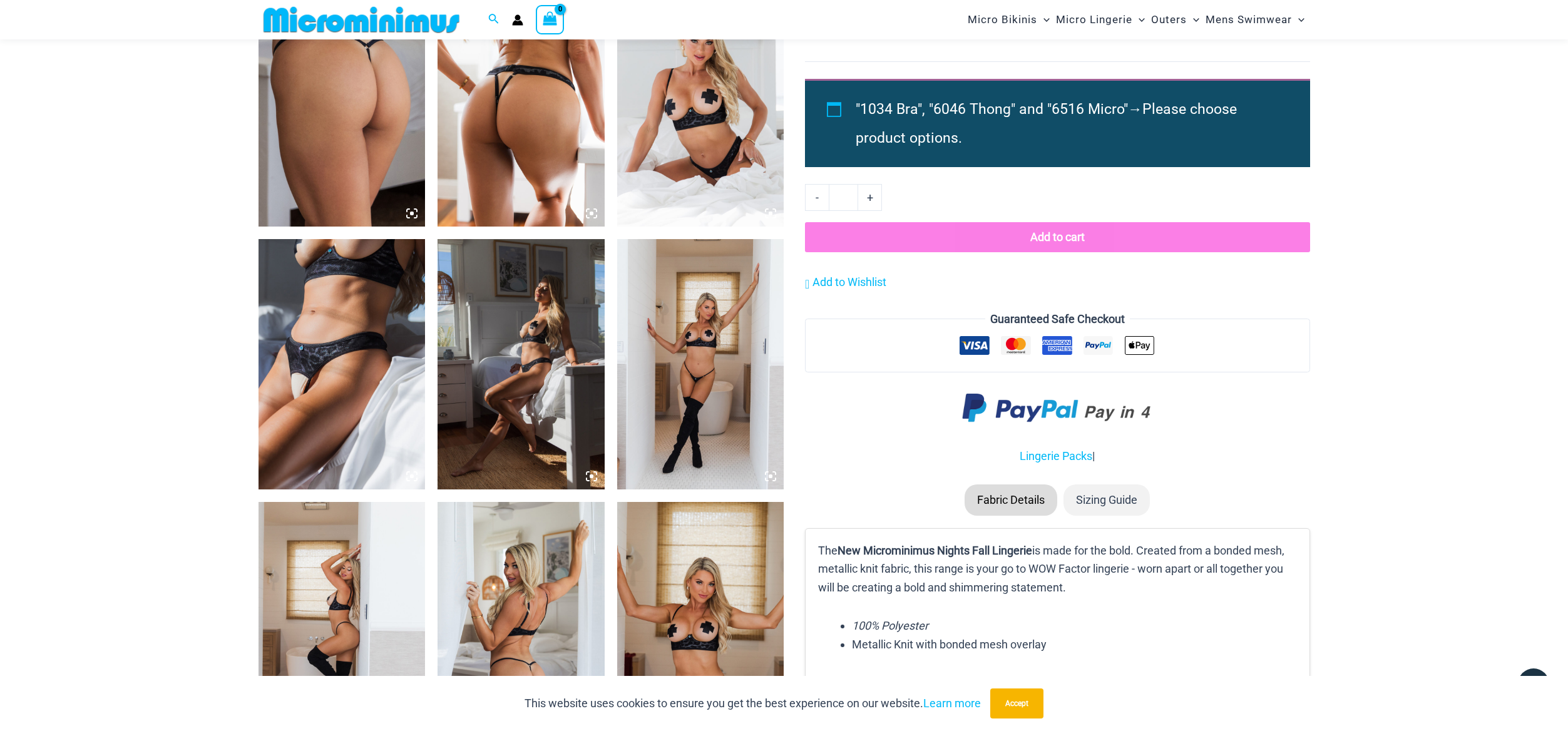
click at [1125, 516] on li "Sizing Guide" at bounding box center [1107, 500] width 87 height 31
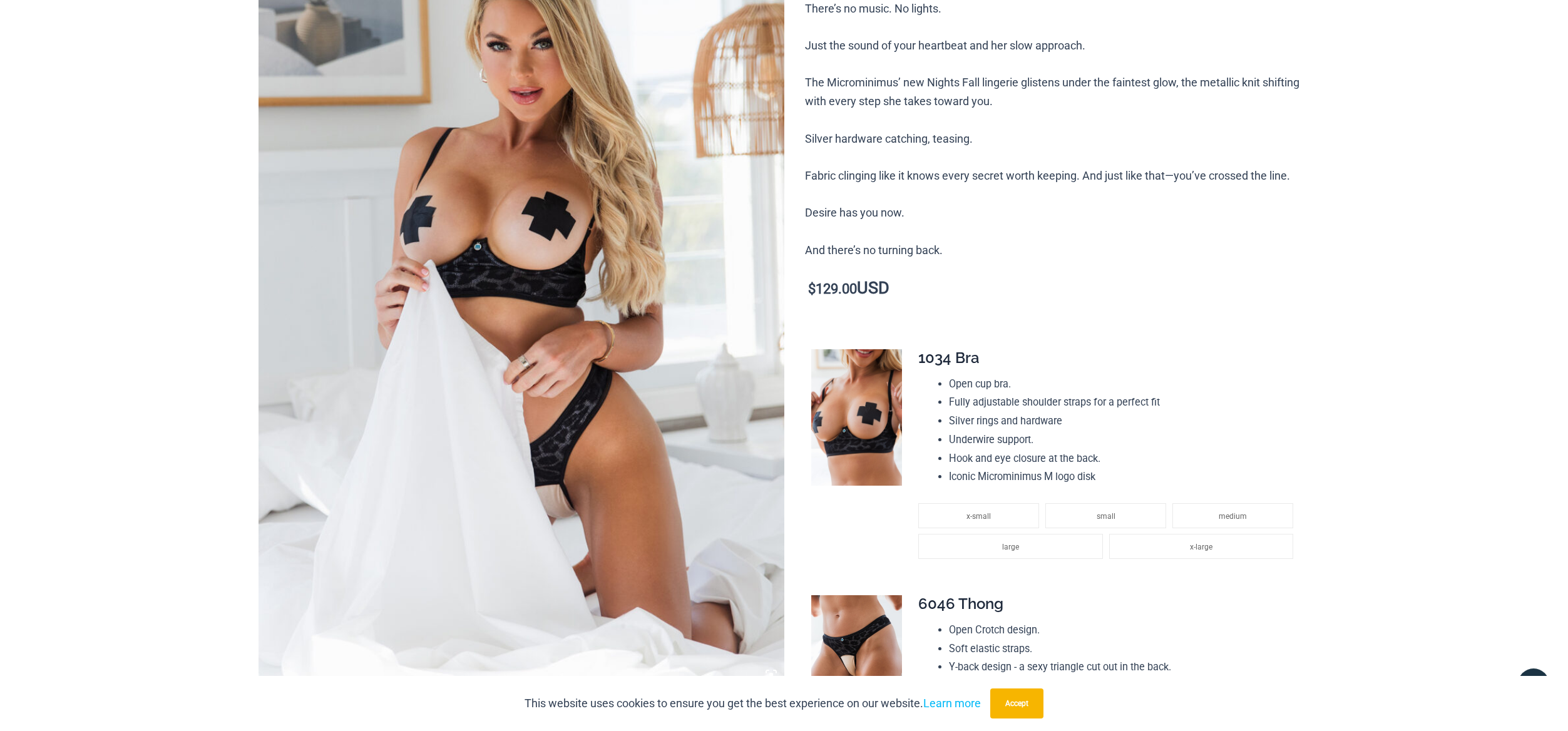
scroll to position [0, 0]
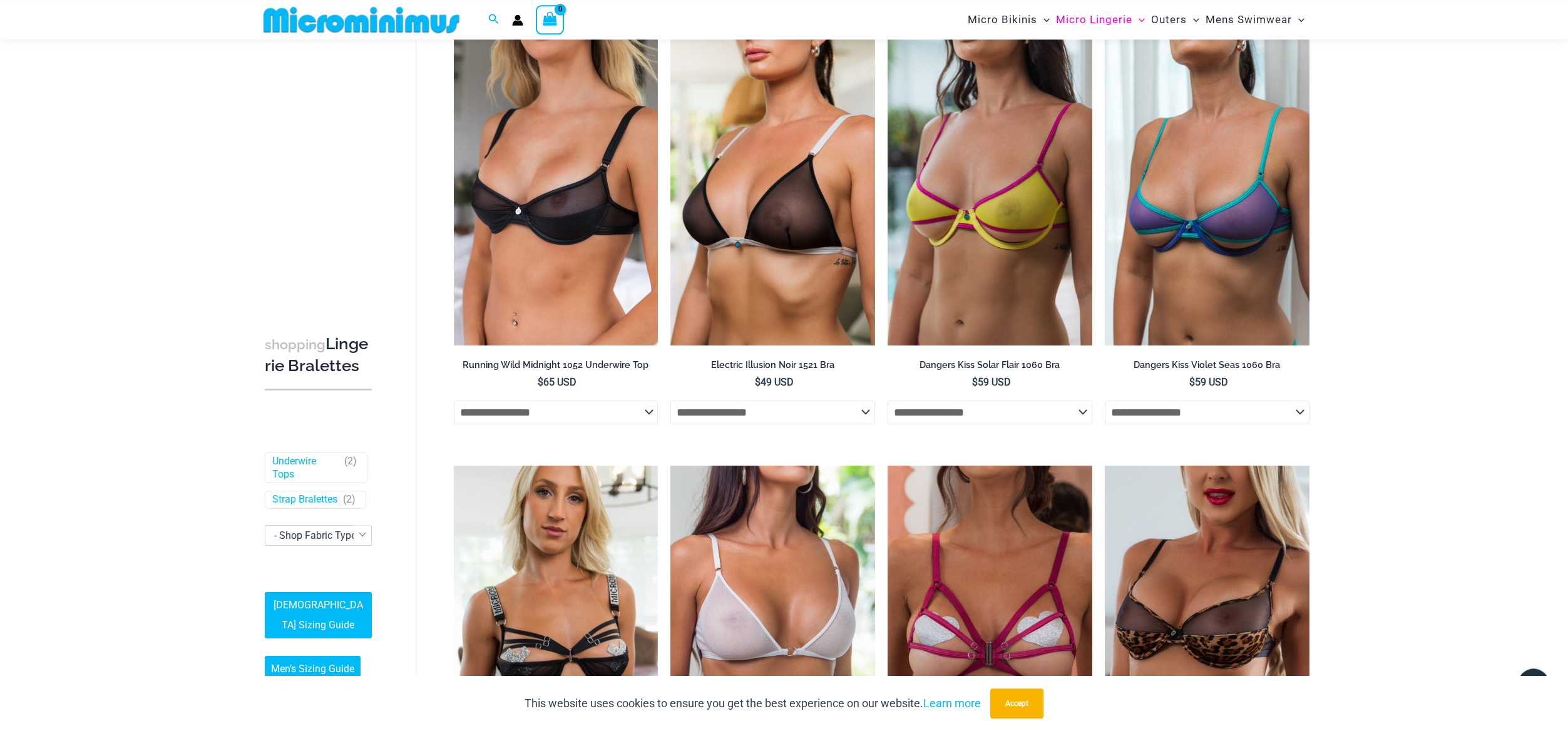
scroll to position [203, 0]
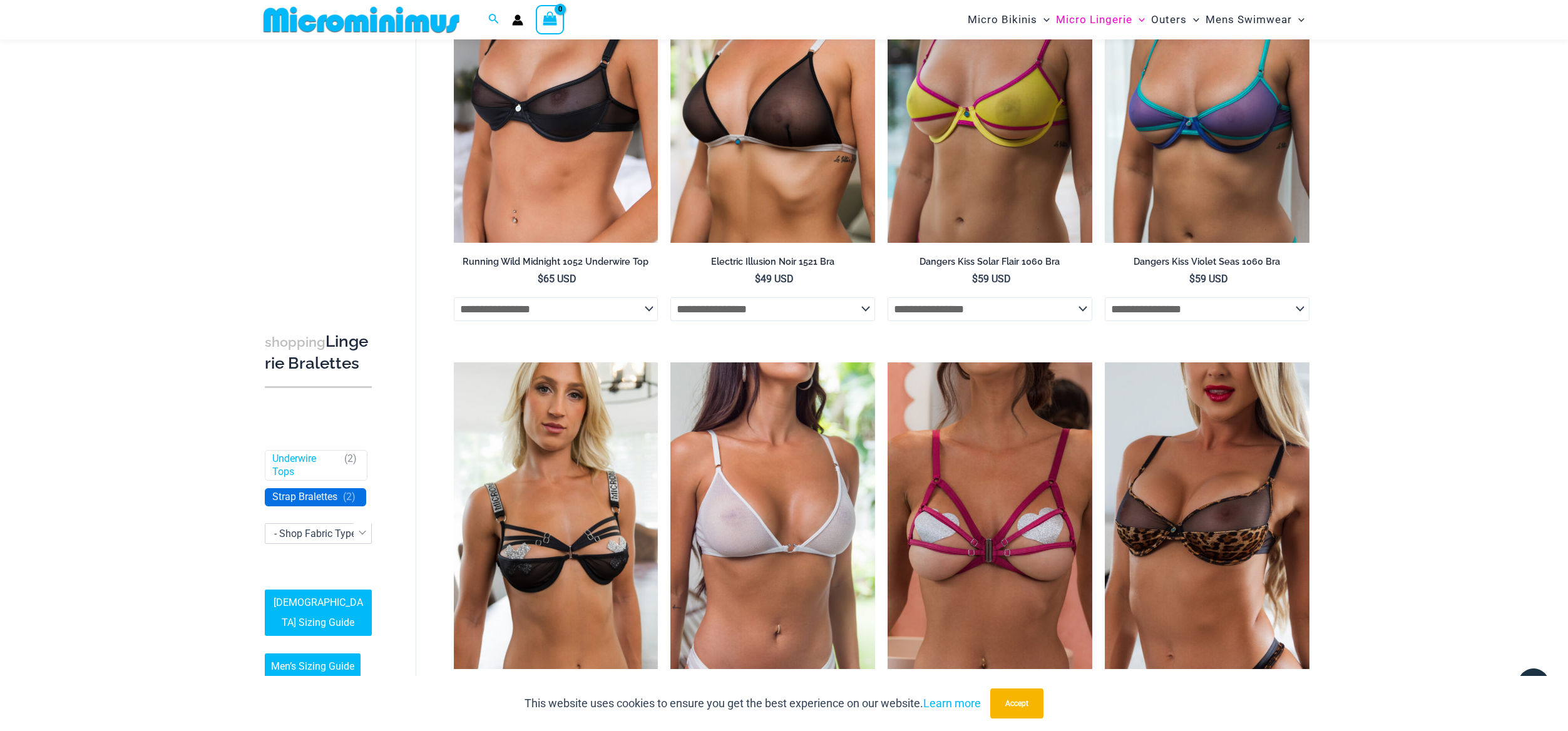
click at [300, 505] on link "Strap Bralettes" at bounding box center [305, 498] width 65 height 13
